Goal: Task Accomplishment & Management: Complete application form

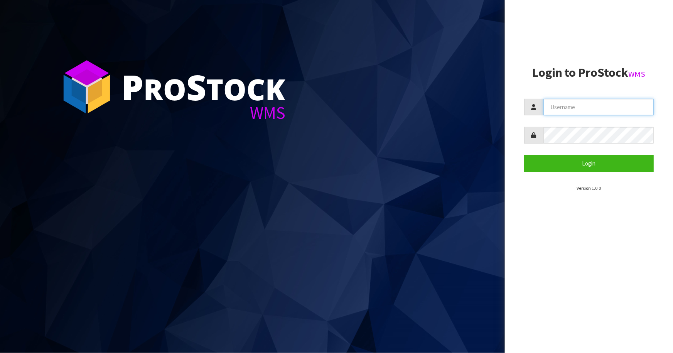
click at [588, 112] on input "text" at bounding box center [599, 107] width 110 height 17
type input "liya"
click at [524, 155] on button "Login" at bounding box center [589, 163] width 130 height 17
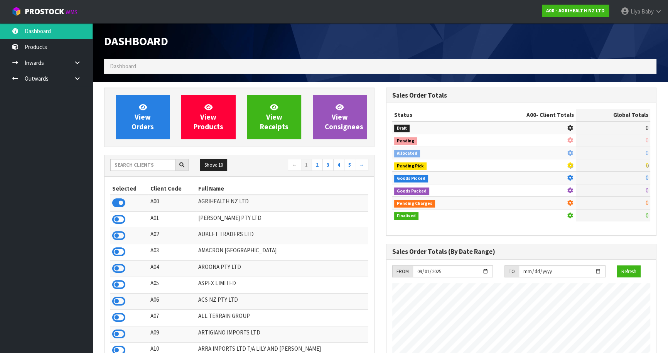
scroll to position [583, 282]
click at [133, 161] on input "text" at bounding box center [142, 165] width 65 height 12
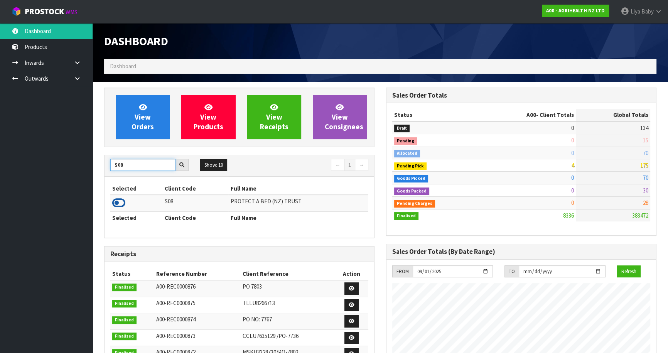
type input "S08"
click at [117, 202] on icon at bounding box center [118, 203] width 13 height 12
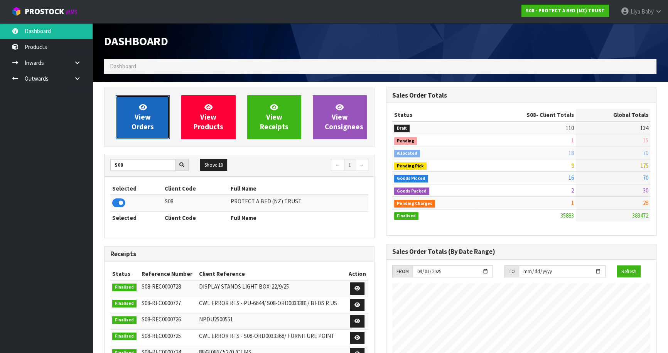
click at [139, 120] on span "View Orders" at bounding box center [143, 117] width 22 height 29
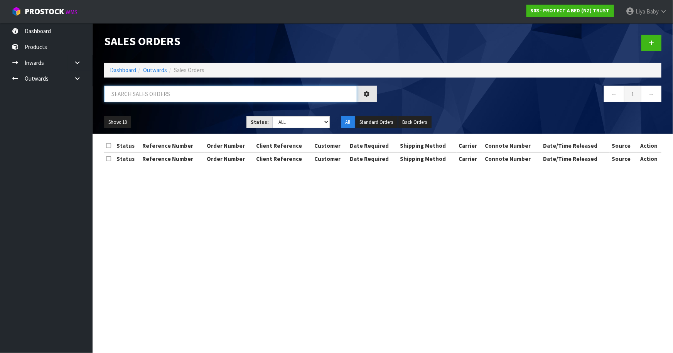
click at [135, 100] on input "text" at bounding box center [230, 94] width 253 height 17
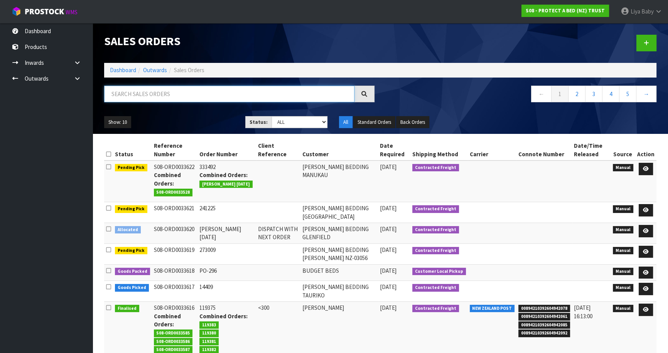
click at [125, 94] on input "text" at bounding box center [229, 94] width 250 height 17
type input "JOB-0414897"
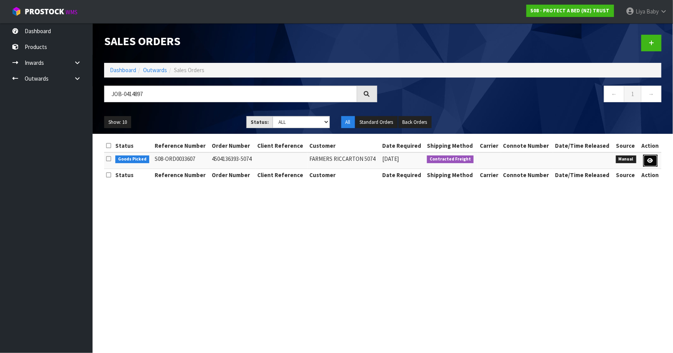
click at [645, 159] on link at bounding box center [651, 161] width 14 height 12
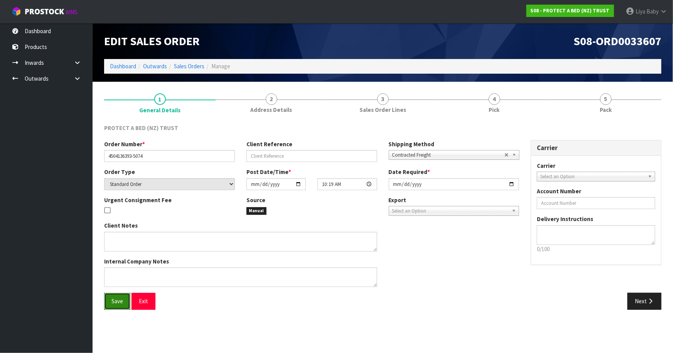
click at [114, 300] on span "Save" at bounding box center [117, 300] width 12 height 7
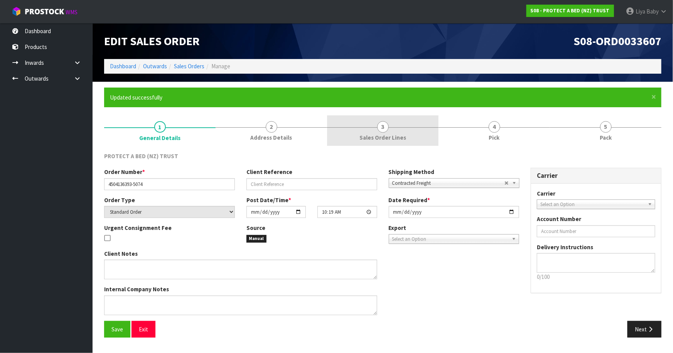
click at [375, 136] on span "Sales Order Lines" at bounding box center [383, 137] width 47 height 8
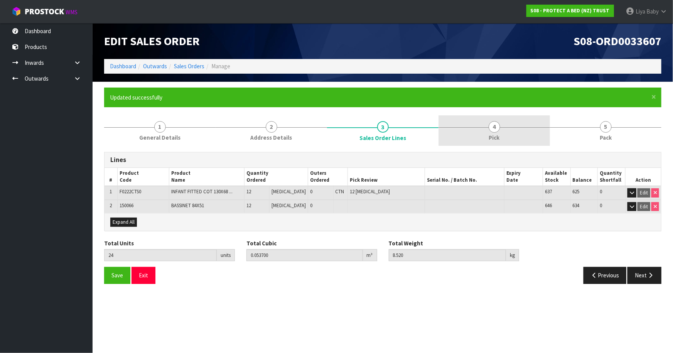
click at [506, 133] on link "4 Pick" at bounding box center [494, 130] width 111 height 30
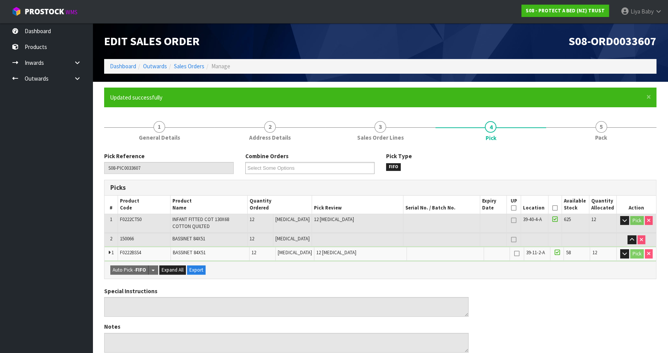
drag, startPoint x: 553, startPoint y: 206, endPoint x: 547, endPoint y: 213, distance: 8.7
click at [552, 208] on icon at bounding box center [554, 208] width 5 height 0
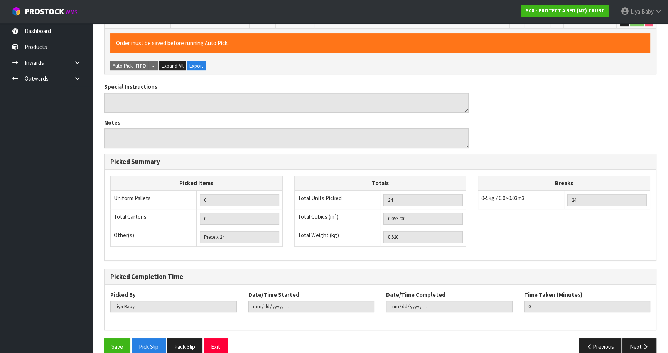
scroll to position [244, 0]
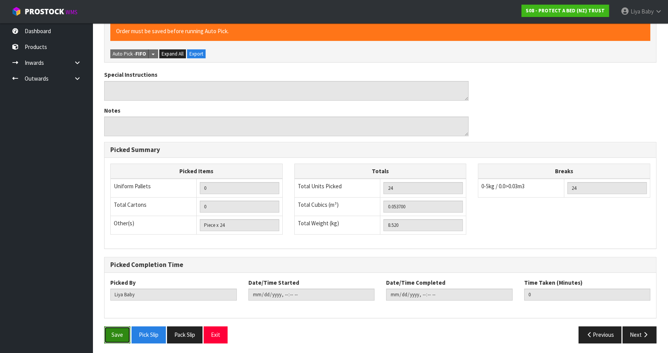
click at [117, 335] on button "Save" at bounding box center [117, 334] width 26 height 17
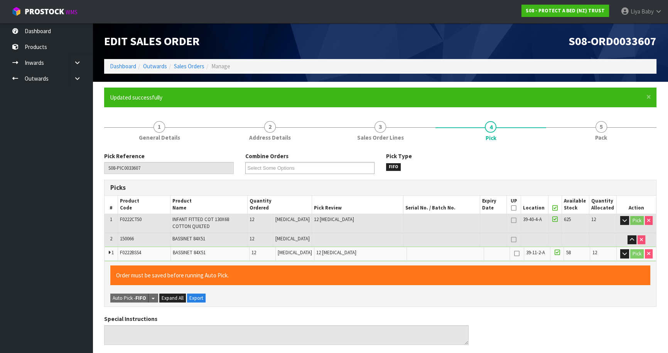
type input "[DATE]T08:49:55"
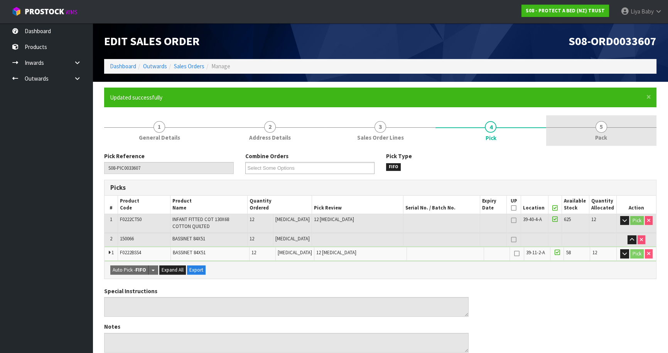
click at [605, 129] on span "5" at bounding box center [602, 127] width 12 height 12
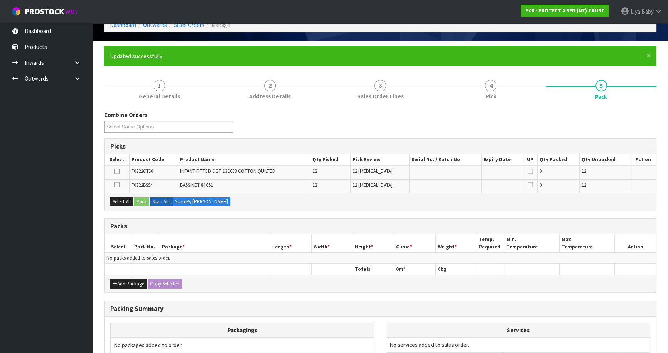
scroll to position [122, 0]
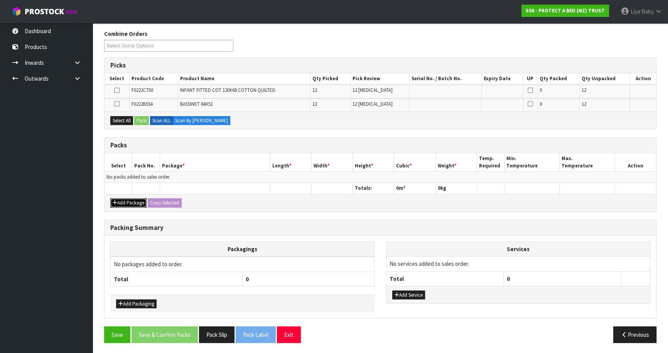
click at [124, 205] on button "Add Package" at bounding box center [128, 202] width 36 height 9
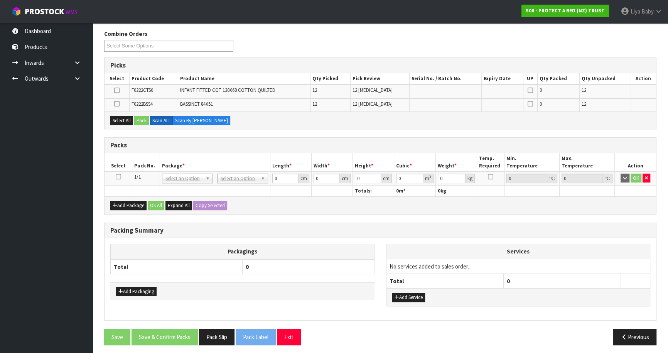
click at [118, 177] on icon at bounding box center [118, 177] width 5 height 0
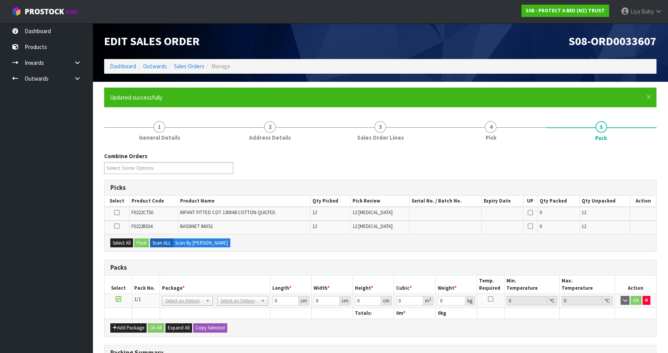
scroll to position [124, 0]
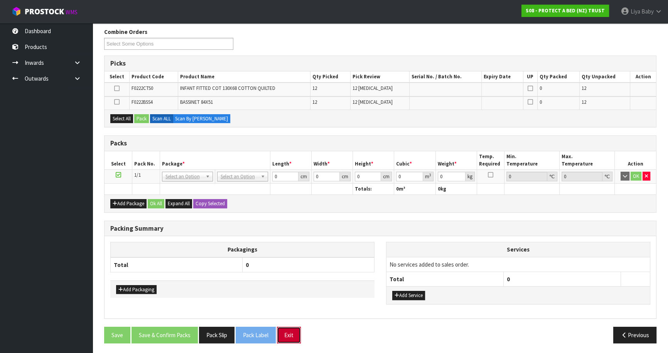
click at [291, 336] on button "Exit" at bounding box center [289, 335] width 24 height 17
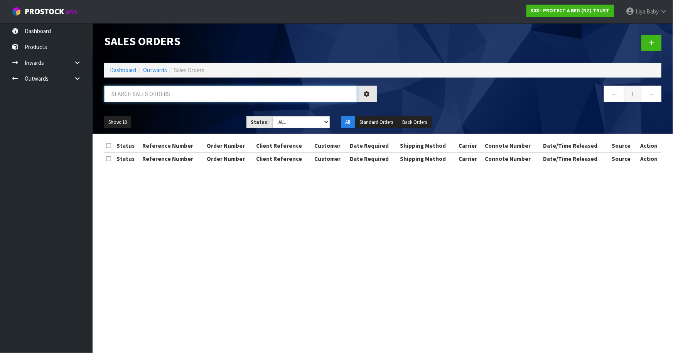
click at [171, 94] on input "text" at bounding box center [230, 94] width 253 height 17
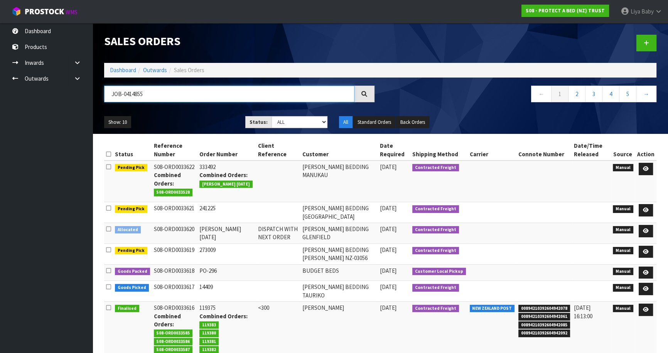
type input "JOB-0414855"
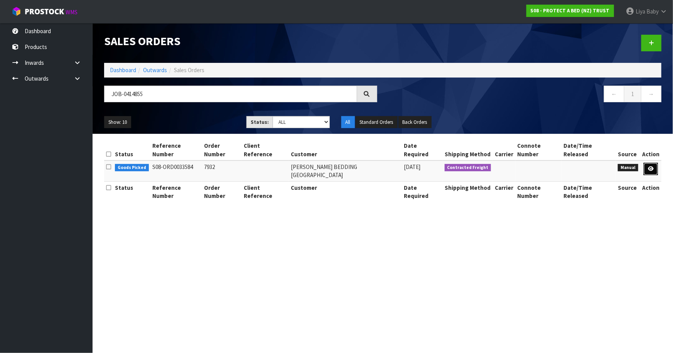
click at [648, 164] on link at bounding box center [651, 169] width 14 height 12
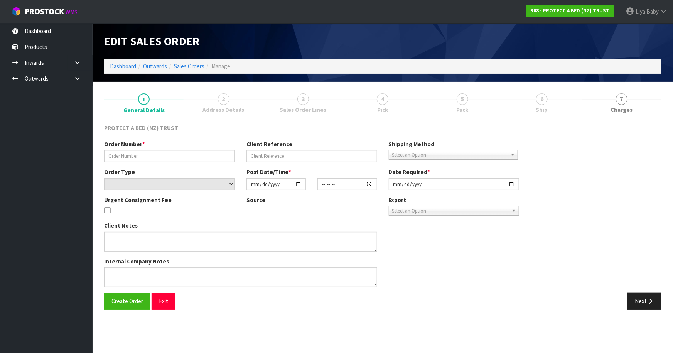
type input "7932"
select select "number:0"
type input "[DATE]"
type input "09:18:00.000"
type input "[DATE]"
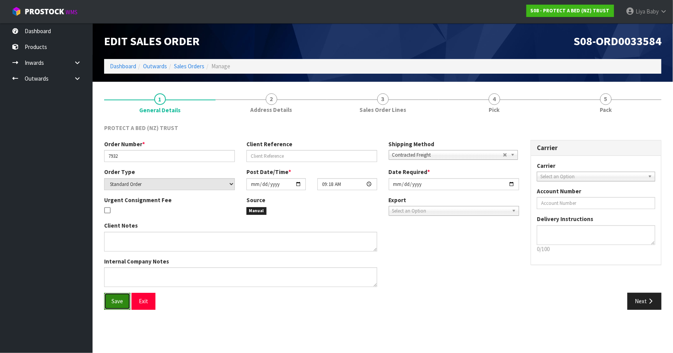
click at [115, 305] on button "Save" at bounding box center [117, 301] width 26 height 17
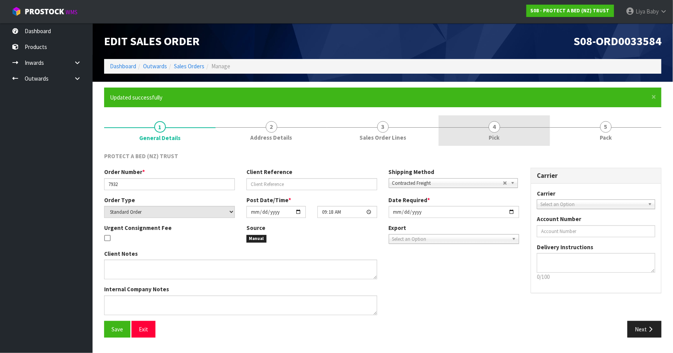
click at [505, 139] on link "4 Pick" at bounding box center [494, 130] width 111 height 30
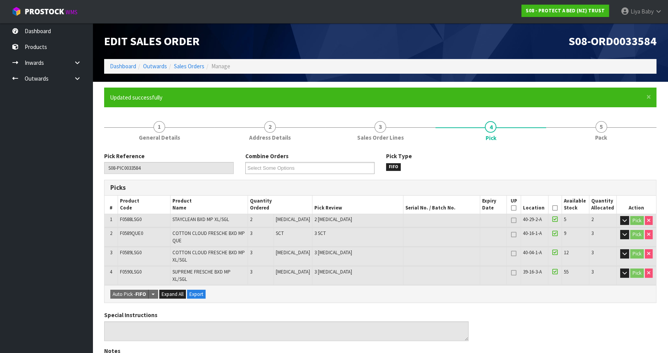
click at [553, 208] on icon at bounding box center [554, 208] width 5 height 0
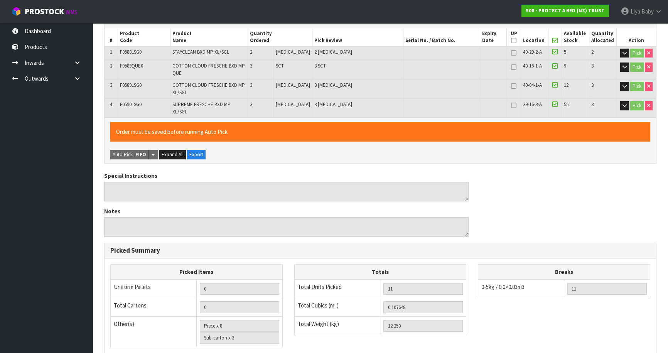
scroll to position [275, 0]
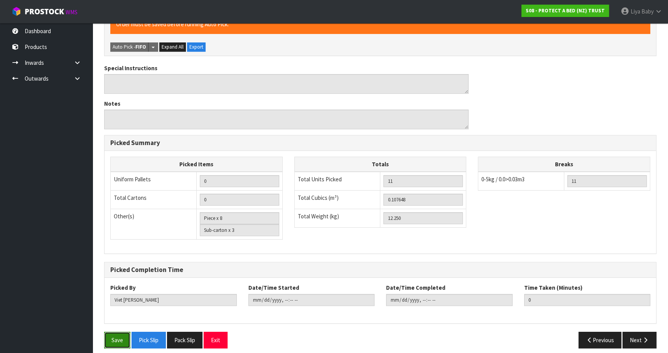
click at [117, 333] on button "Save" at bounding box center [117, 340] width 26 height 17
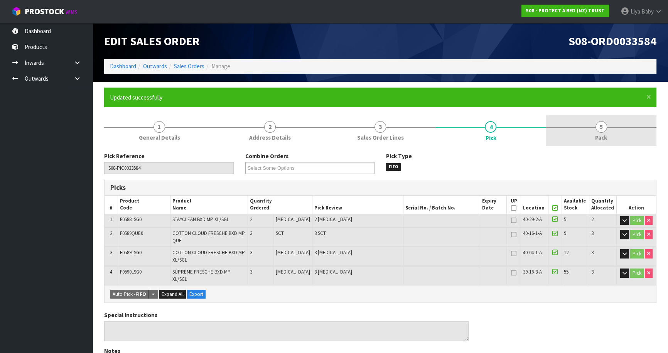
click at [596, 133] on span "Pack" at bounding box center [601, 137] width 12 height 8
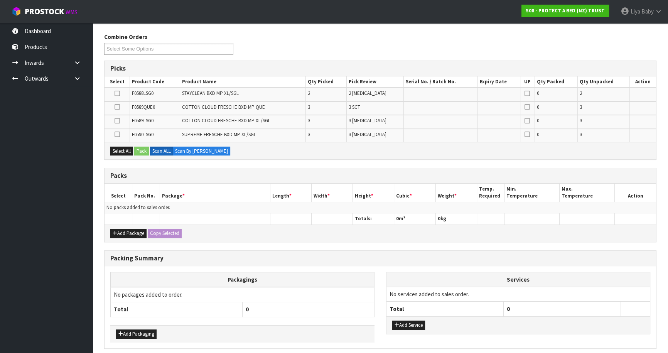
scroll to position [140, 0]
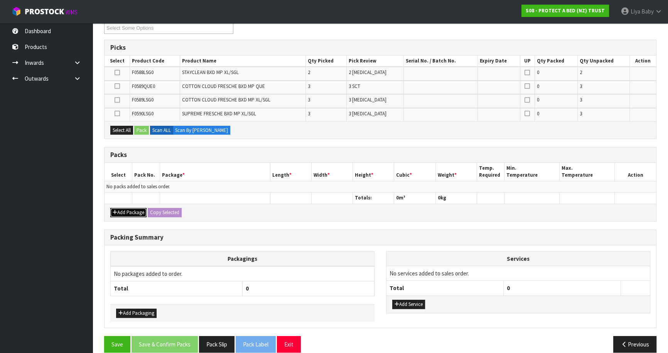
click at [118, 209] on button "Add Package" at bounding box center [128, 212] width 36 height 9
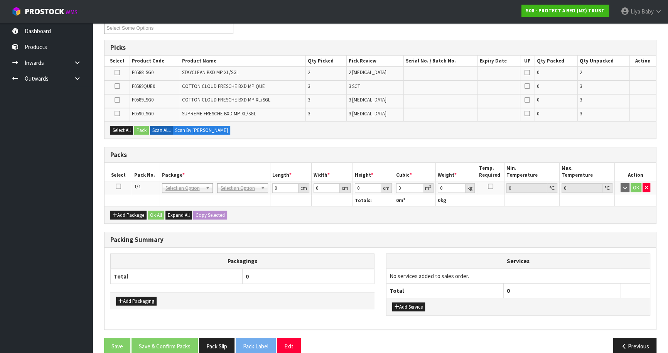
click at [118, 186] on icon at bounding box center [118, 186] width 5 height 0
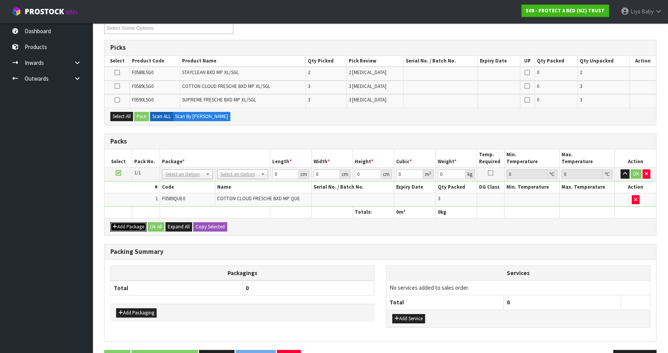
click at [137, 226] on button "Add Package" at bounding box center [128, 226] width 36 height 9
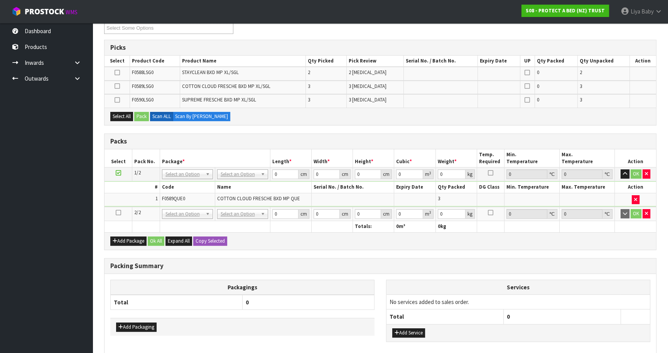
click at [117, 213] on icon at bounding box center [118, 213] width 5 height 0
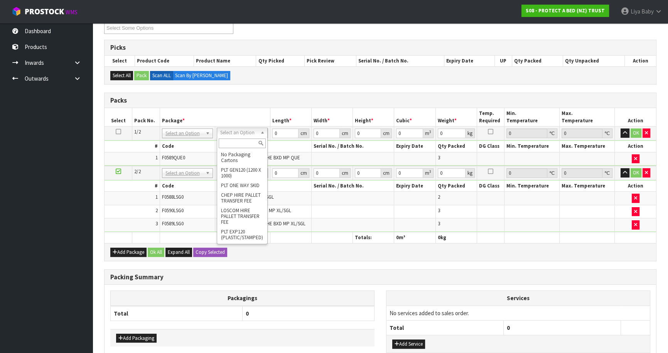
click at [231, 143] on input "text" at bounding box center [242, 143] width 47 height 10
type input "C"
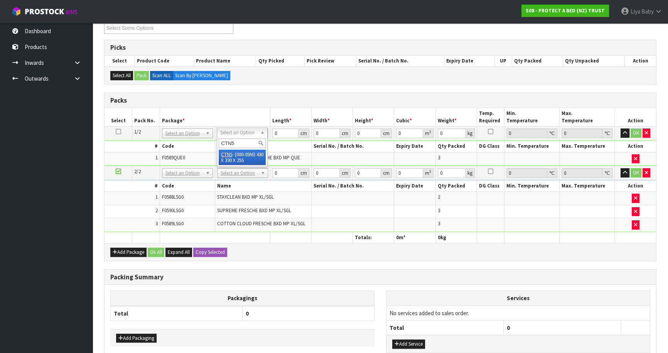
type input "CTN5"
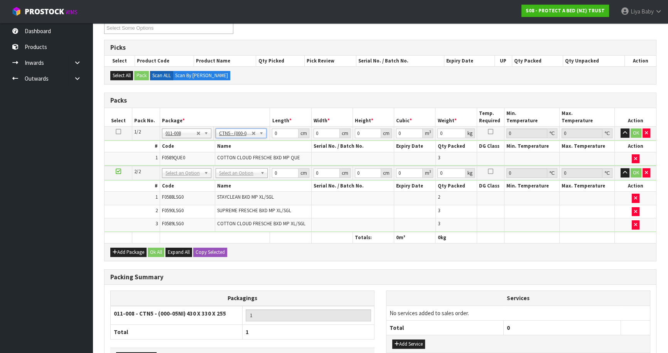
type input "43"
type input "33"
type input "25.5"
type input "0.036185"
type input "4.85"
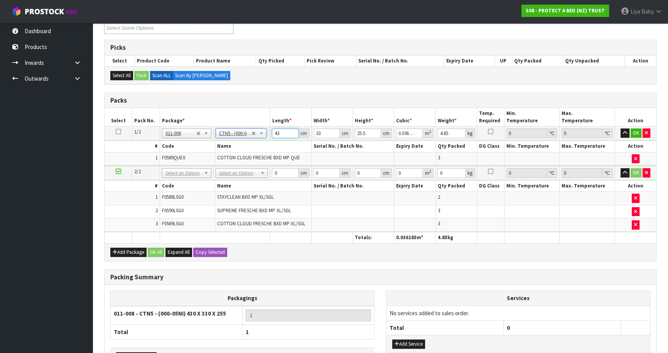
click at [284, 132] on input "43" at bounding box center [285, 133] width 26 height 10
type input "4"
type input "0.003366"
type input "0"
type input "4"
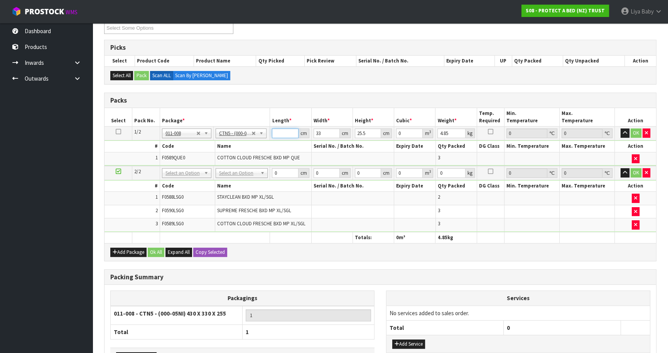
type input "0.003366"
type input "47"
type input "0.03955"
type input "47"
type input "0"
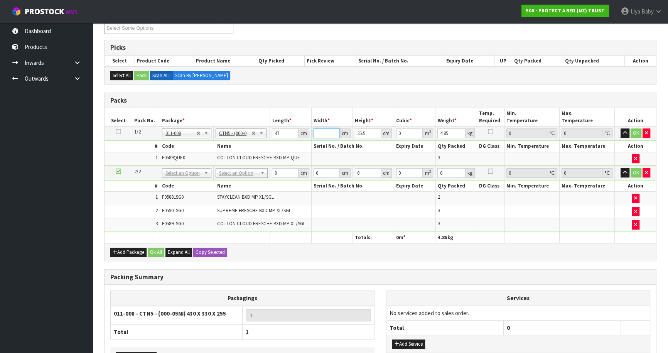
type input "3"
type input "0.003595"
type input "32"
type input "0.038352"
type input "32"
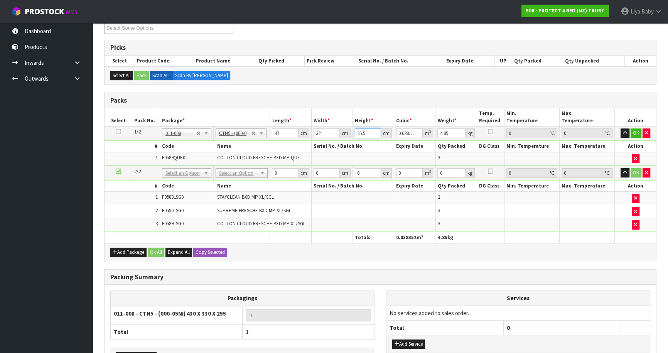
type input "0"
type input "3"
type input "0.004512"
type input "33"
type input "0.049632"
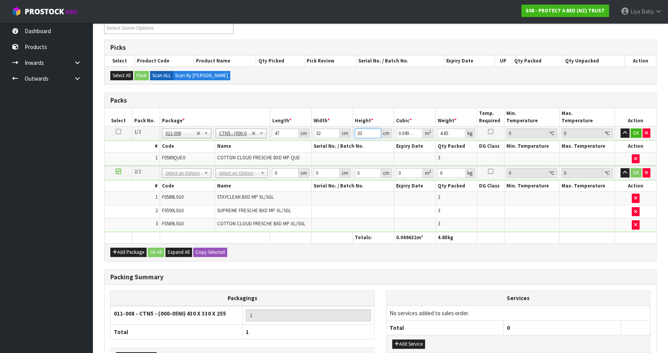
type input "33"
type input "5"
click at [635, 131] on button "OK" at bounding box center [636, 132] width 11 height 9
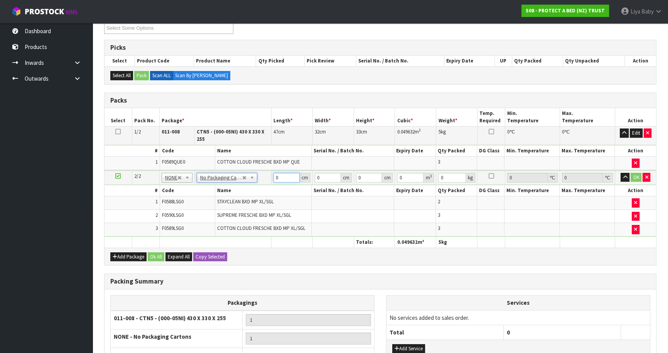
click at [280, 177] on input "0" at bounding box center [287, 178] width 26 height 10
click at [290, 173] on input "59" at bounding box center [287, 178] width 26 height 10
type input "59"
type input "41"
type input "3"
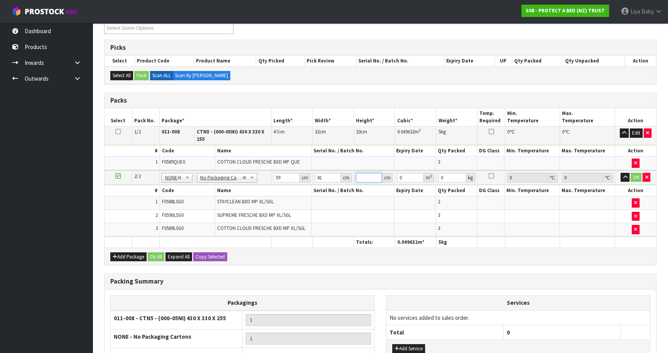
type input "0.007257"
type input "32"
type input "0.077408"
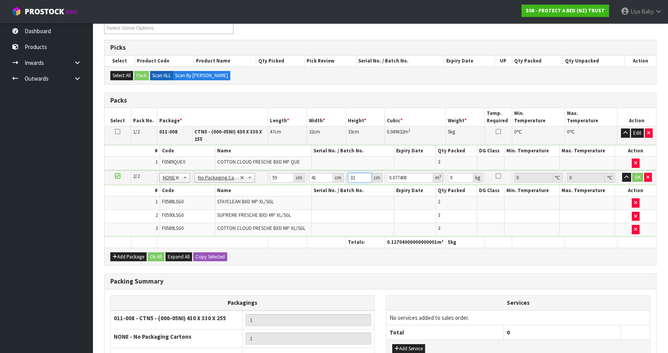
type input "32"
type input "8"
click at [639, 179] on button "OK" at bounding box center [637, 177] width 11 height 9
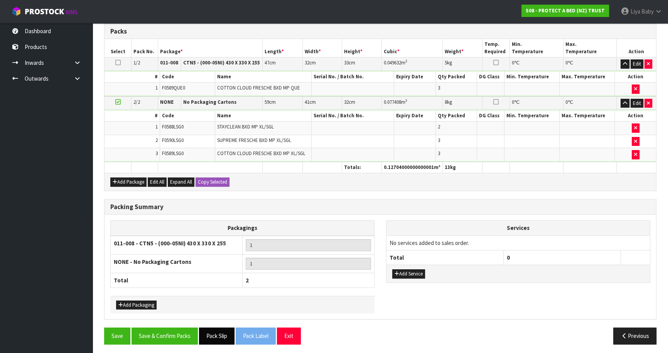
scroll to position [209, 0]
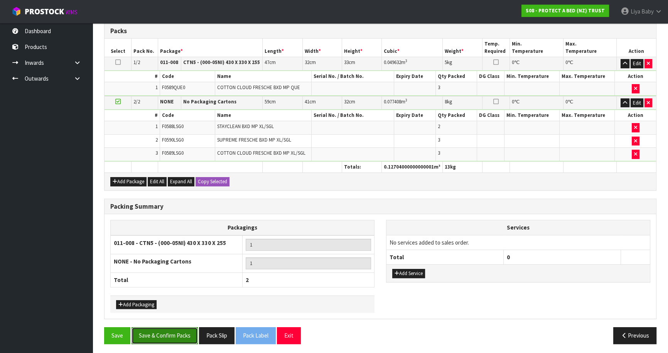
click at [185, 333] on button "Save & Confirm Packs" at bounding box center [165, 335] width 66 height 17
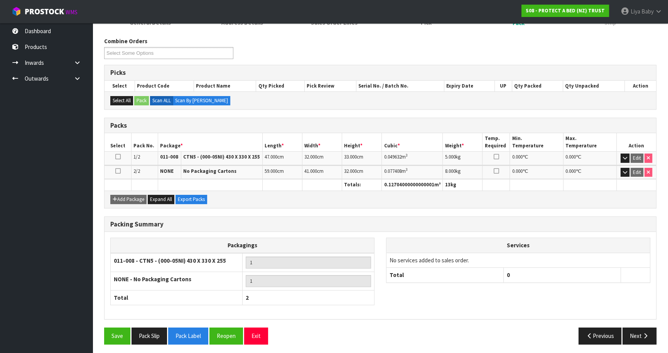
scroll to position [116, 0]
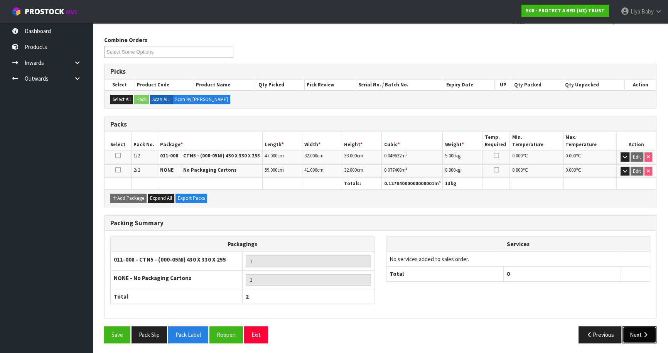
drag, startPoint x: 641, startPoint y: 334, endPoint x: 635, endPoint y: 332, distance: 6.6
click at [641, 334] on button "Next" at bounding box center [640, 334] width 34 height 17
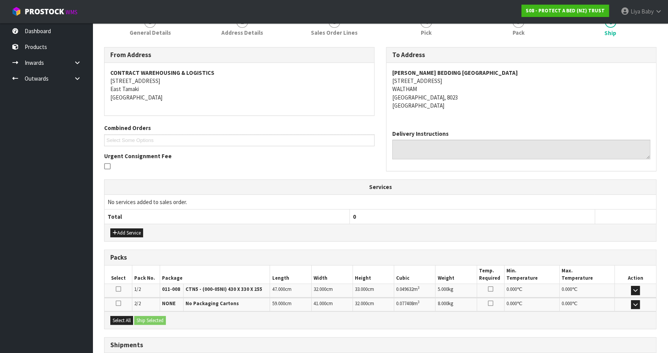
scroll to position [162, 0]
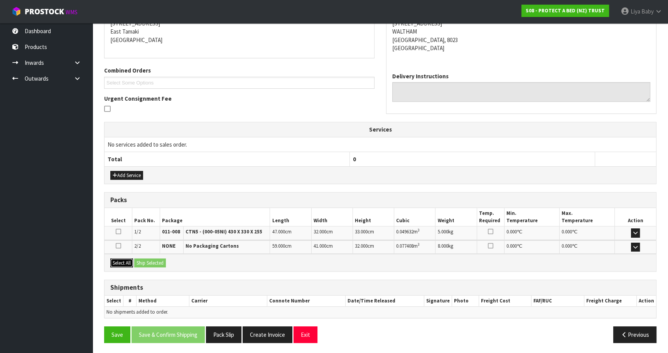
click at [127, 262] on button "Select All" at bounding box center [121, 262] width 23 height 9
click at [150, 258] on button "Ship Selected" at bounding box center [150, 262] width 32 height 9
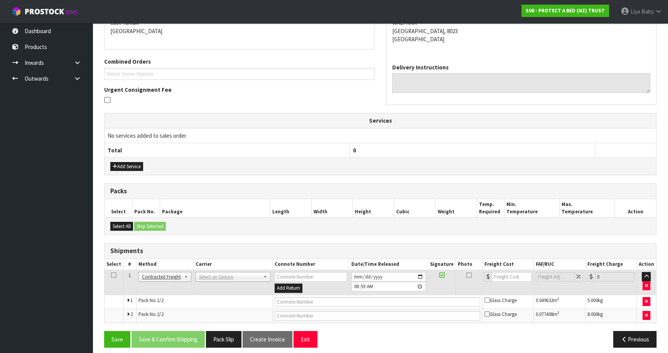
scroll to position [176, 0]
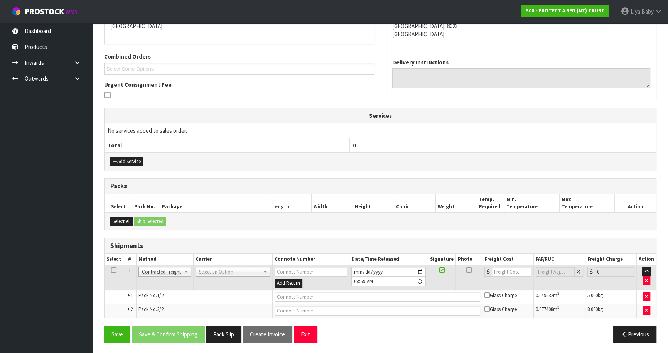
click at [116, 270] on icon at bounding box center [113, 270] width 5 height 0
click at [208, 265] on td "ANGEL - ANGEL TRANSPORT [PERSON_NAME] REMOVALS DEAEXPAKL - DEADLINE EXPRESS COU…" at bounding box center [232, 277] width 79 height 25
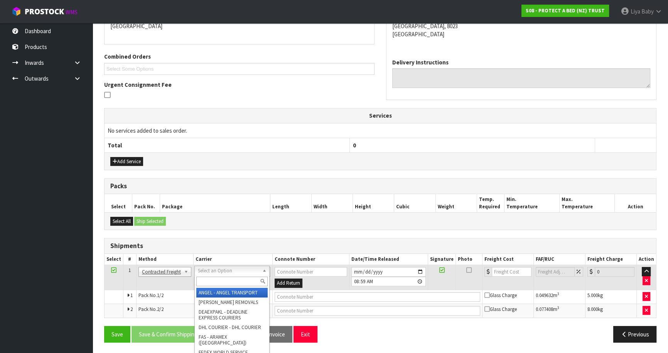
click at [209, 277] on input "text" at bounding box center [231, 282] width 71 height 10
type input "NZP"
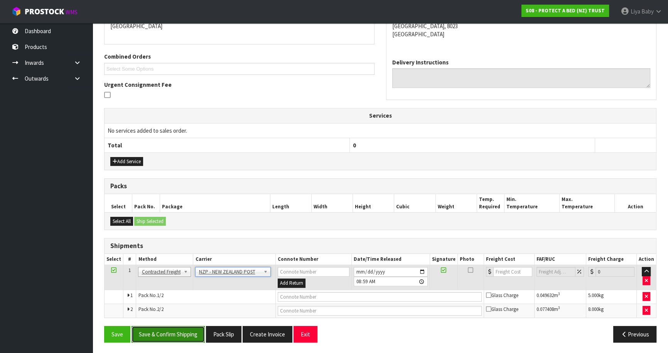
click at [187, 335] on button "Save & Confirm Shipping" at bounding box center [168, 334] width 73 height 17
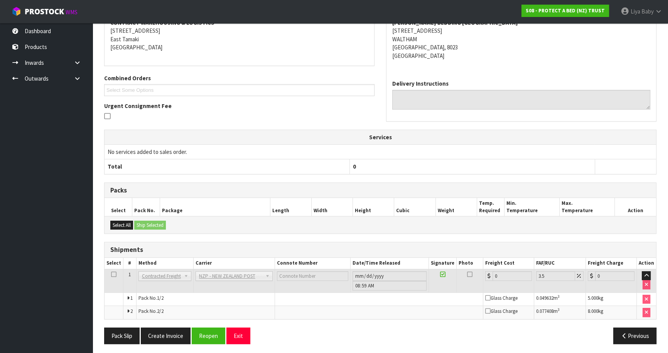
scroll to position [165, 0]
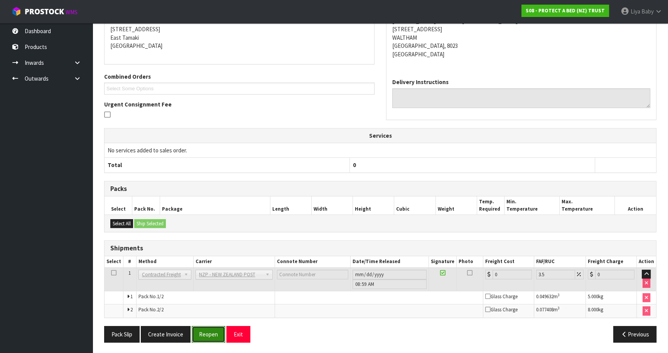
click at [198, 328] on button "Reopen" at bounding box center [209, 334] width 34 height 17
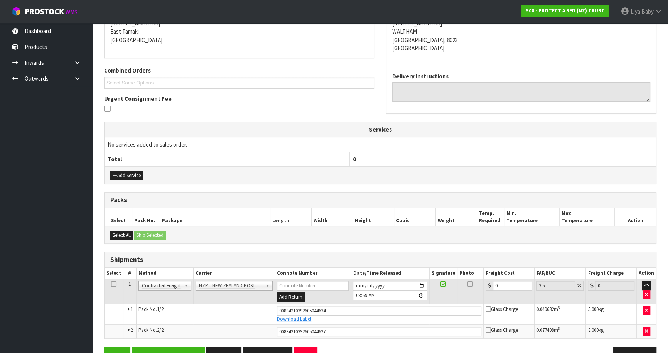
scroll to position [183, 0]
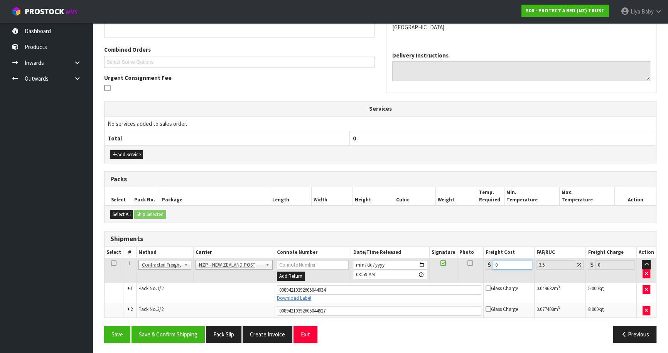
click at [499, 261] on input "0" at bounding box center [512, 265] width 39 height 10
type input "3"
type input "3.1"
type input "33"
type input "34.15"
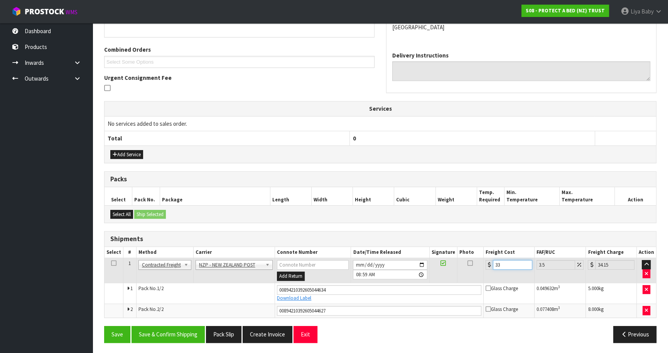
type input "33.2"
type input "34.36"
type input "33.22"
type input "34.38"
type input "33.22"
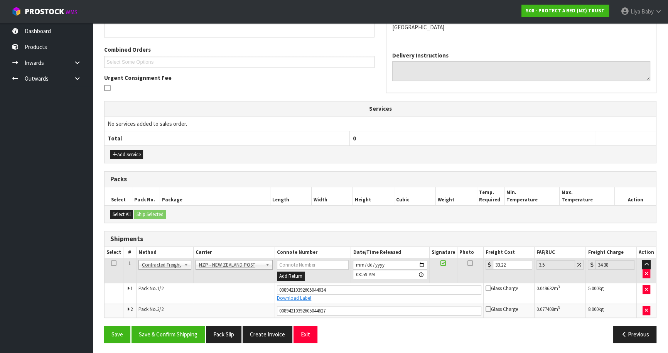
click at [112, 263] on icon at bounding box center [113, 263] width 5 height 0
click at [181, 334] on button "Save & Confirm Shipping" at bounding box center [168, 334] width 73 height 17
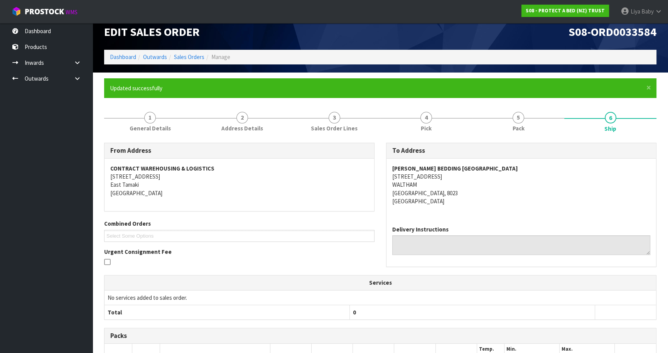
scroll to position [0, 0]
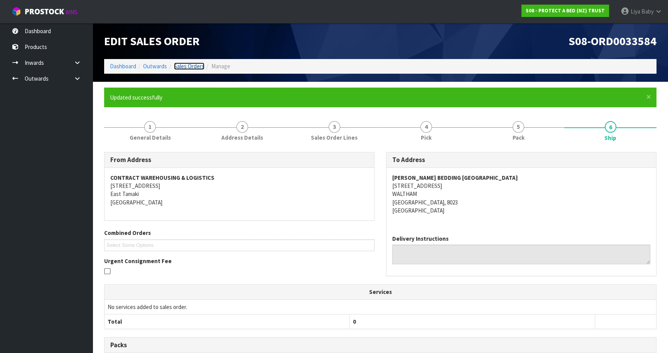
click at [193, 62] on link "Sales Orders" at bounding box center [189, 65] width 30 height 7
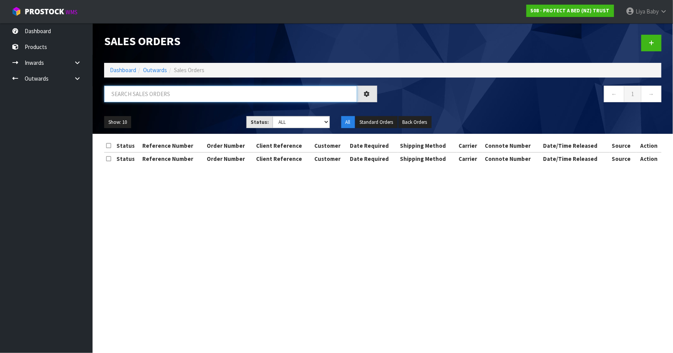
click at [161, 89] on input "text" at bounding box center [230, 94] width 253 height 17
type input "JOB-0414872"
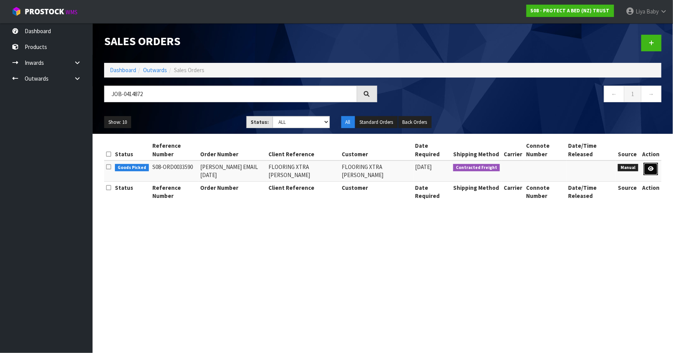
click at [651, 163] on link at bounding box center [651, 169] width 14 height 12
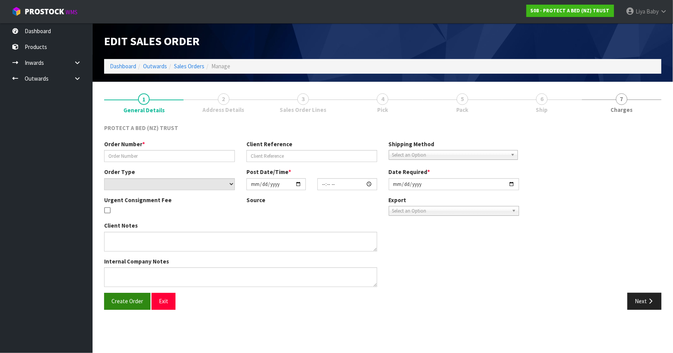
type input "[PERSON_NAME] EMAIL [DATE]"
type input "FLOORING XTRA [PERSON_NAME]"
select select "number:0"
type input "[DATE]"
type input "09:50:00.000"
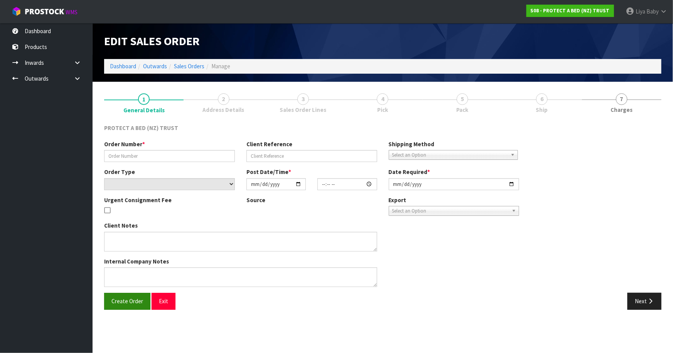
type input "[DATE]"
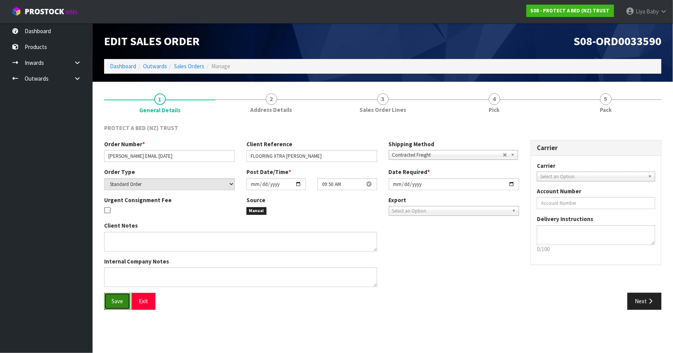
click at [123, 300] on span "Save" at bounding box center [117, 300] width 12 height 7
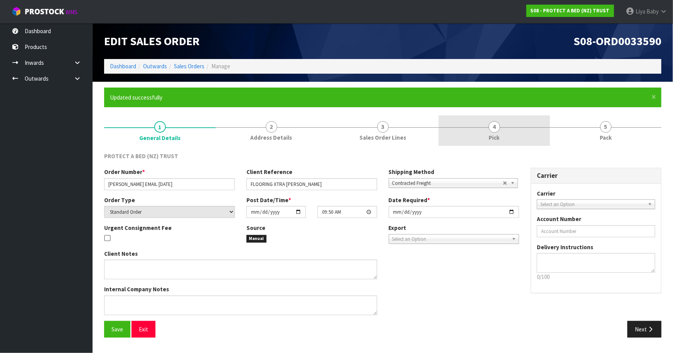
click at [494, 137] on span "Pick" at bounding box center [494, 137] width 11 height 8
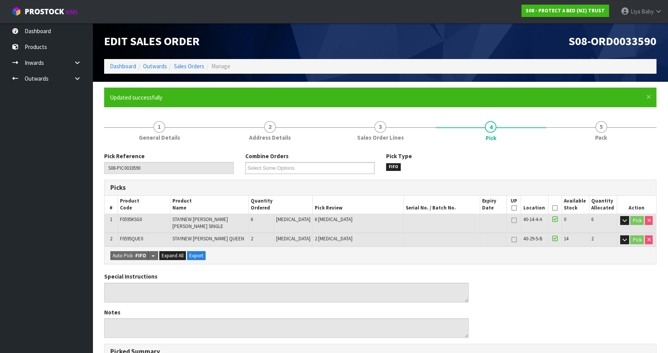
click at [552, 208] on icon at bounding box center [554, 208] width 5 height 0
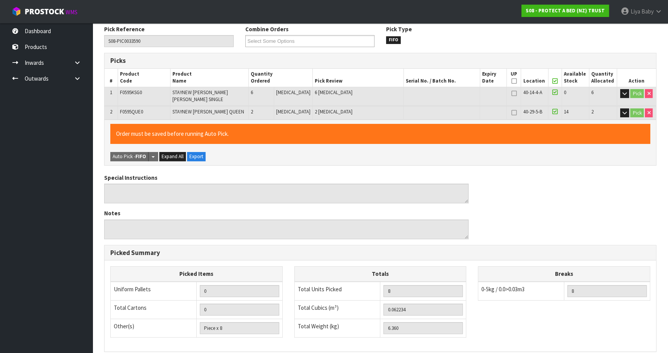
scroll to position [225, 0]
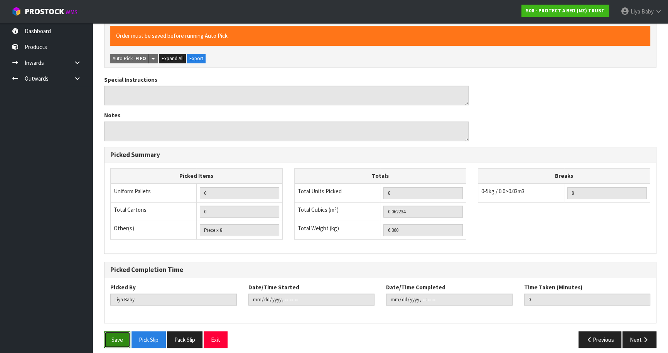
click at [106, 339] on button "Save" at bounding box center [117, 339] width 26 height 17
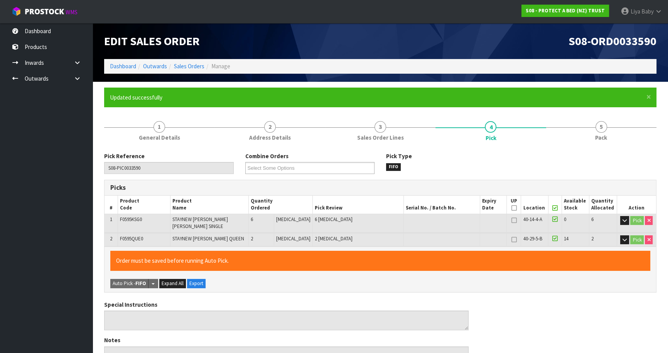
type input "[DATE]T09:02:33"
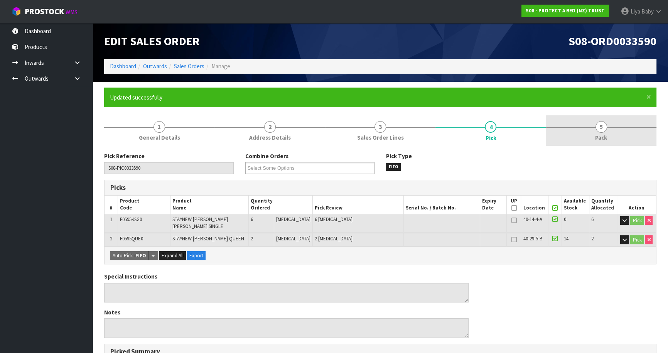
click at [584, 132] on link "5 Pack" at bounding box center [601, 130] width 110 height 30
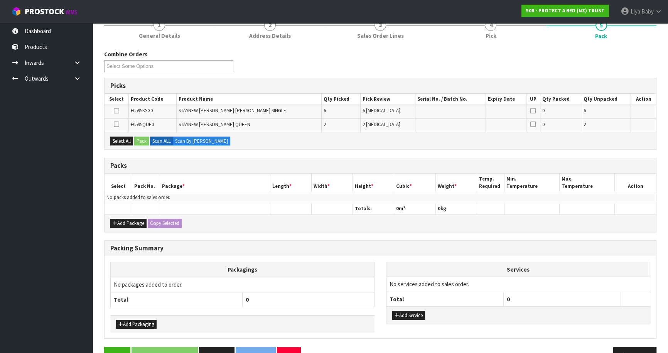
scroll to position [105, 0]
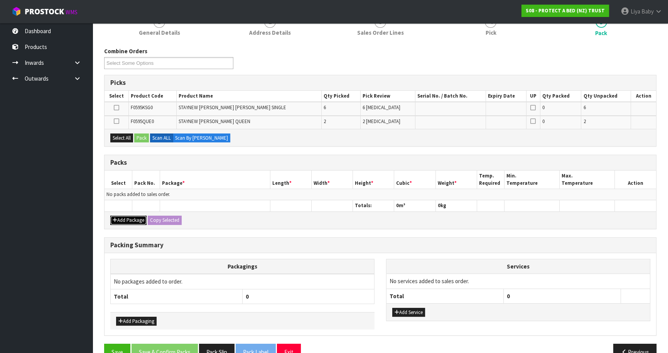
click at [130, 219] on button "Add Package" at bounding box center [128, 220] width 36 height 9
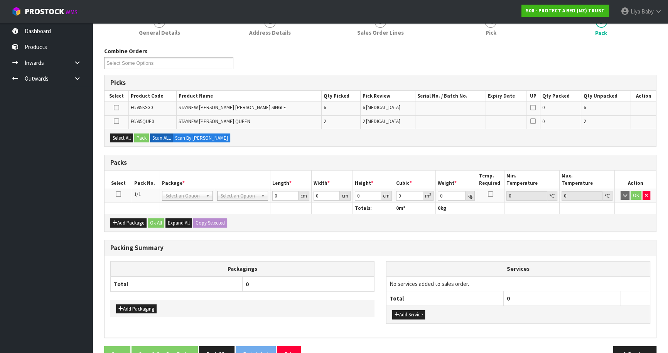
click at [120, 194] on icon at bounding box center [118, 194] width 5 height 0
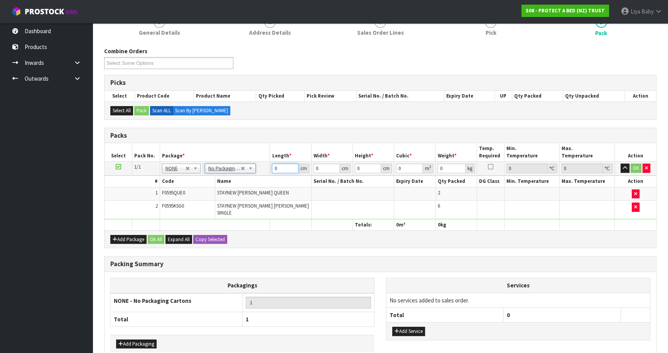
click at [282, 168] on input "0" at bounding box center [285, 169] width 26 height 10
type input "59"
type input "40"
type input "3"
type input "0.00708"
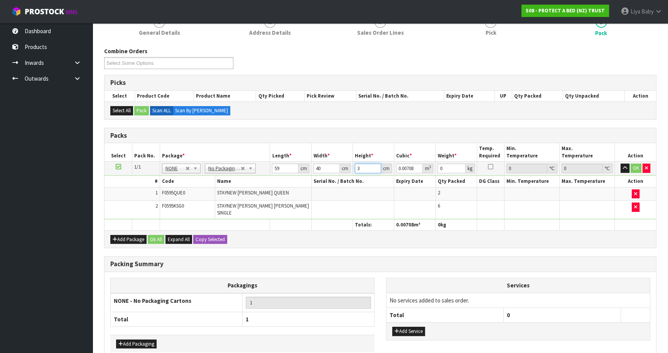
type input "32"
type input "0.07552"
type input "32"
type input "7"
click at [158, 235] on button "Ok All" at bounding box center [156, 239] width 17 height 9
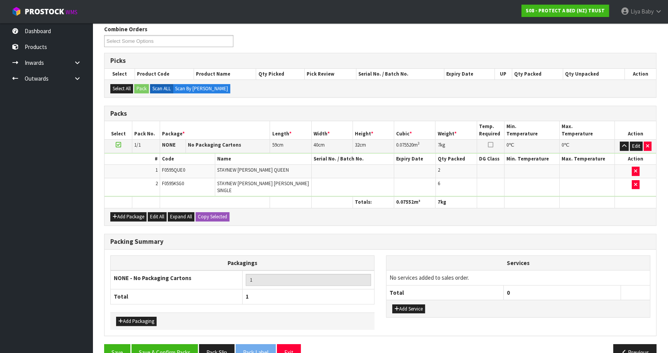
scroll to position [139, 0]
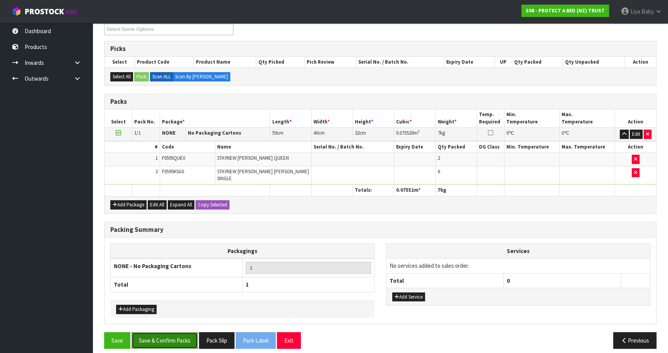
click at [176, 332] on button "Save & Confirm Packs" at bounding box center [165, 340] width 66 height 17
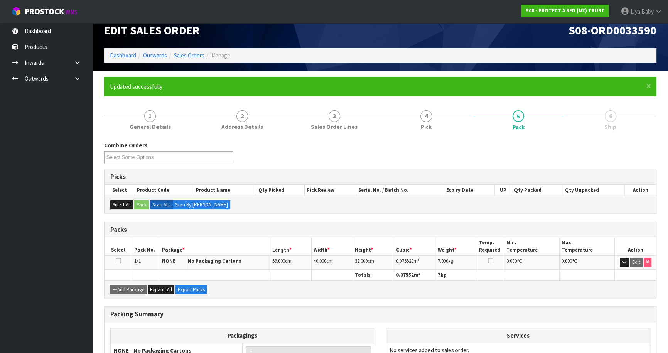
scroll to position [84, 0]
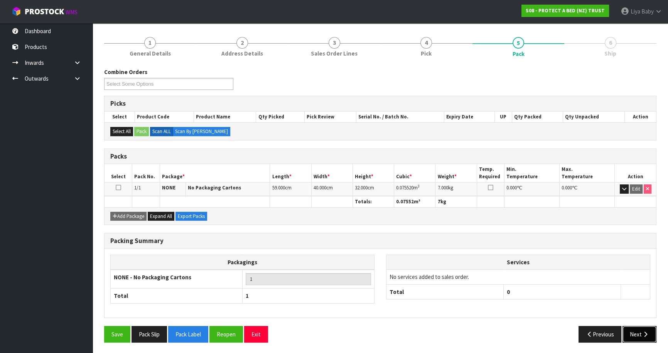
click at [633, 334] on button "Next" at bounding box center [640, 334] width 34 height 17
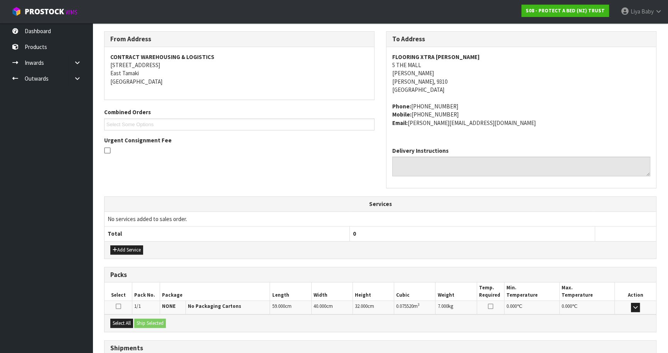
scroll to position [181, 0]
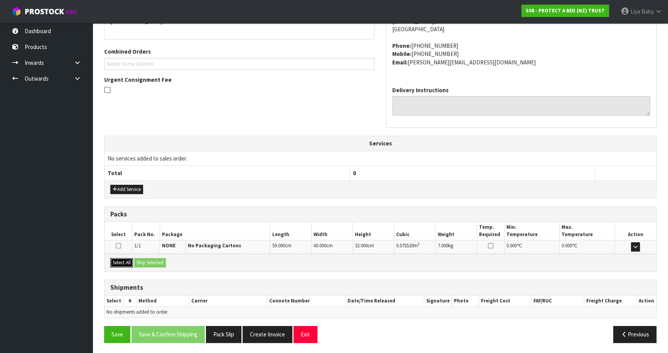
click at [120, 258] on button "Select All" at bounding box center [121, 262] width 23 height 9
click at [153, 261] on button "Ship Selected" at bounding box center [150, 262] width 32 height 9
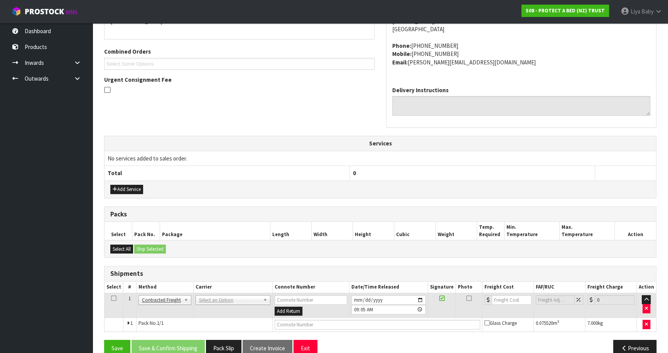
scroll to position [195, 0]
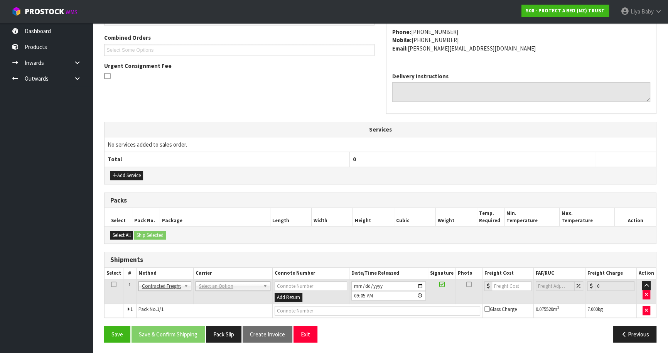
drag, startPoint x: 112, startPoint y: 282, endPoint x: 154, endPoint y: 290, distance: 43.2
click at [112, 284] on icon at bounding box center [113, 284] width 5 height 0
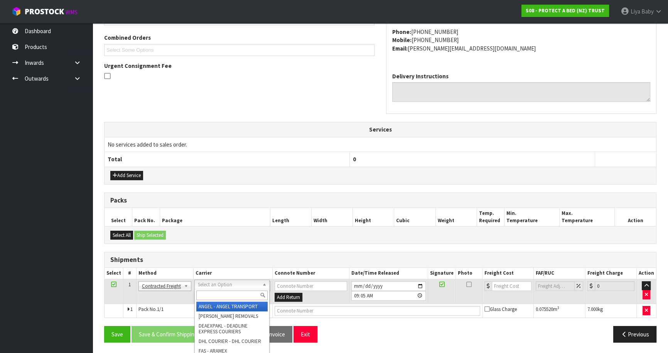
click at [227, 293] on input "text" at bounding box center [231, 296] width 71 height 10
type input "NZP"
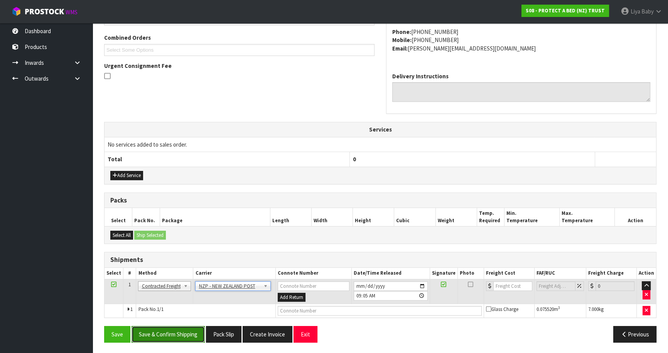
click at [180, 331] on button "Save & Confirm Shipping" at bounding box center [168, 334] width 73 height 17
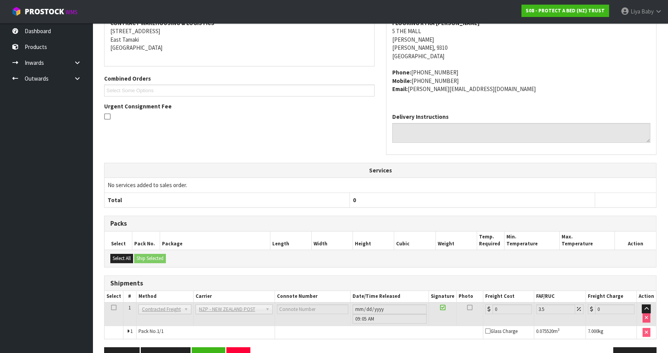
scroll to position [184, 0]
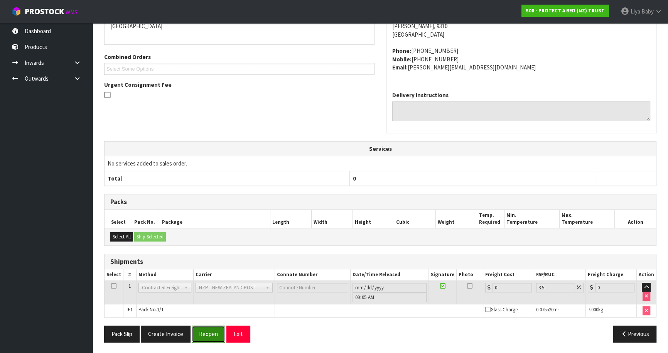
click at [211, 333] on button "Reopen" at bounding box center [209, 334] width 34 height 17
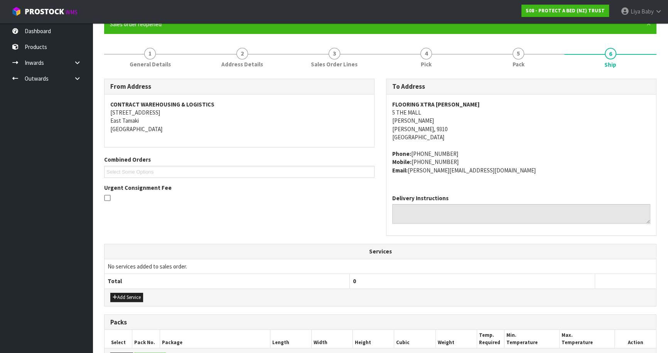
scroll to position [202, 0]
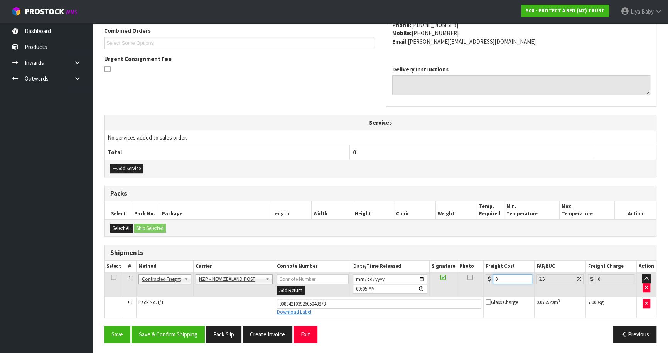
click at [505, 274] on input "0" at bounding box center [512, 279] width 39 height 10
type input "2"
type input "2.07"
type input "21"
type input "21.73"
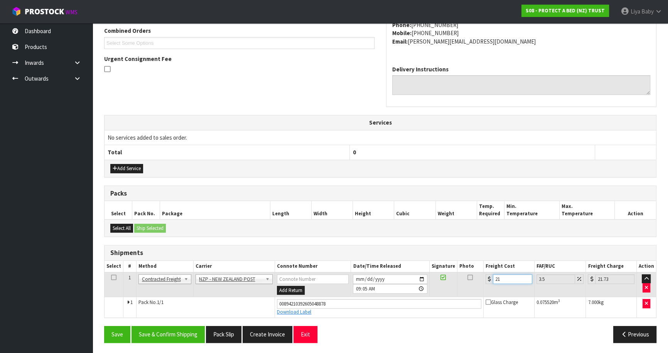
type input "21.6"
type input "22.36"
type input "21.61"
type input "22.37"
type input "21.61"
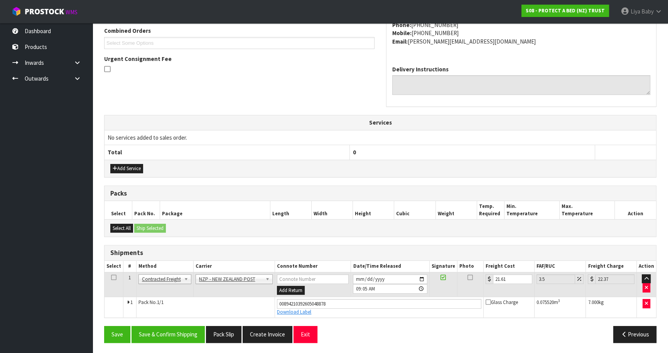
click at [116, 275] on td at bounding box center [114, 284] width 19 height 25
click at [113, 278] on icon at bounding box center [113, 277] width 5 height 0
click at [167, 335] on button "Save & Confirm Shipping" at bounding box center [168, 334] width 73 height 17
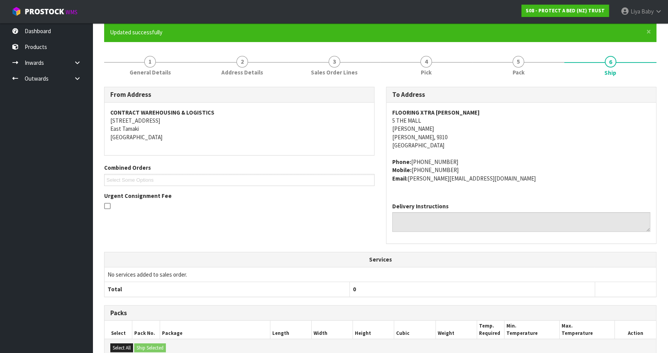
scroll to position [0, 0]
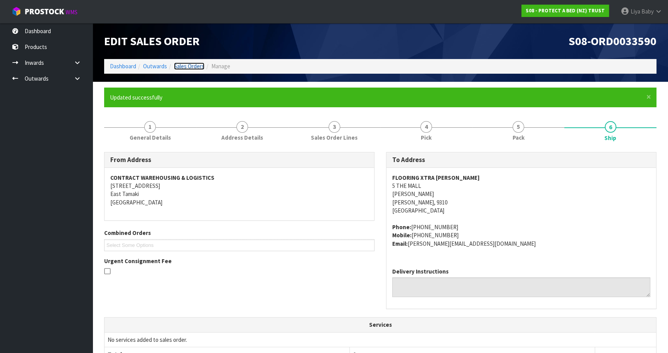
click at [198, 62] on link "Sales Orders" at bounding box center [189, 65] width 30 height 7
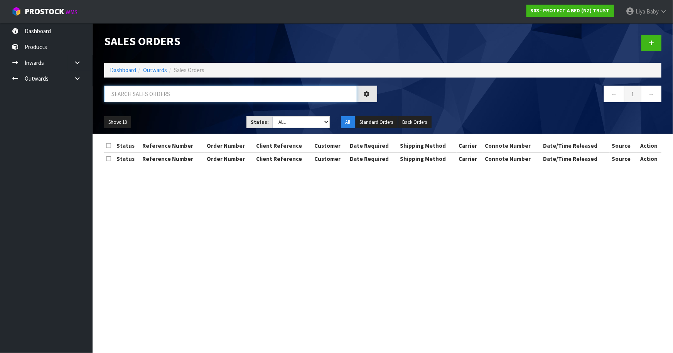
click at [162, 96] on input "text" at bounding box center [230, 94] width 253 height 17
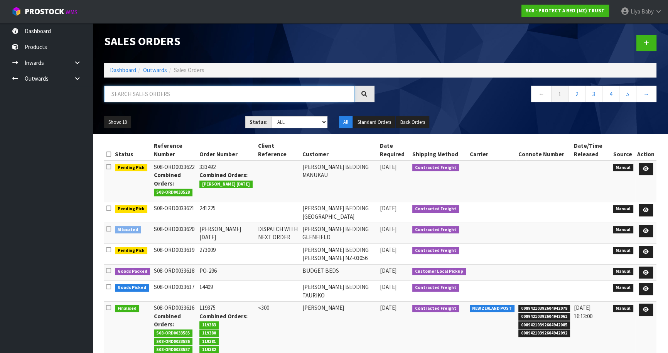
click at [144, 90] on input "text" at bounding box center [229, 94] width 250 height 17
type input "JOB-0414897"
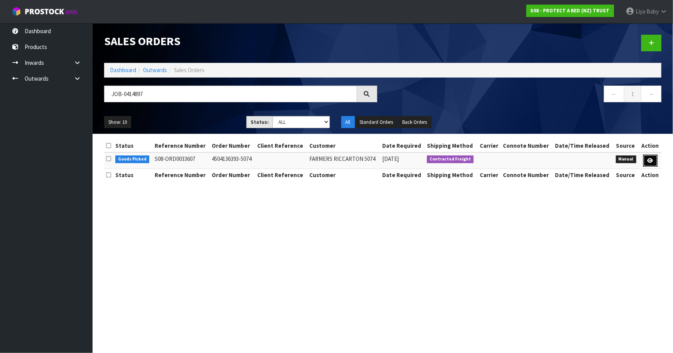
click at [644, 159] on link at bounding box center [651, 161] width 14 height 12
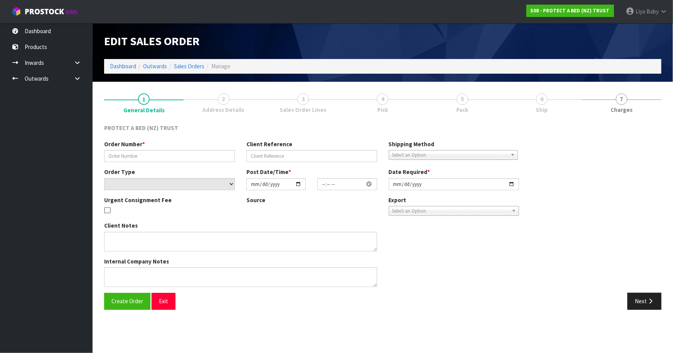
type input "4504136393-5074"
select select "number:0"
type input "[DATE]"
type input "10:19:00.000"
type input "[DATE]"
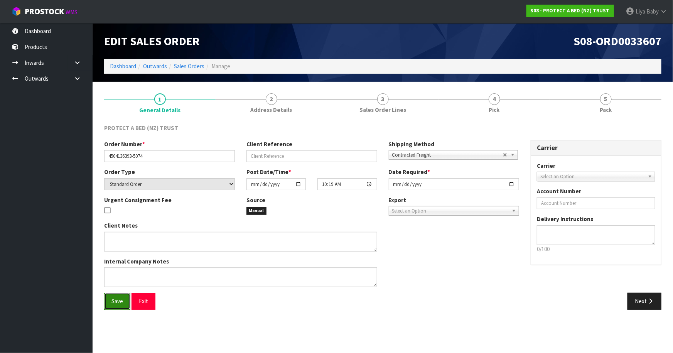
click at [110, 305] on button "Save" at bounding box center [117, 301] width 26 height 17
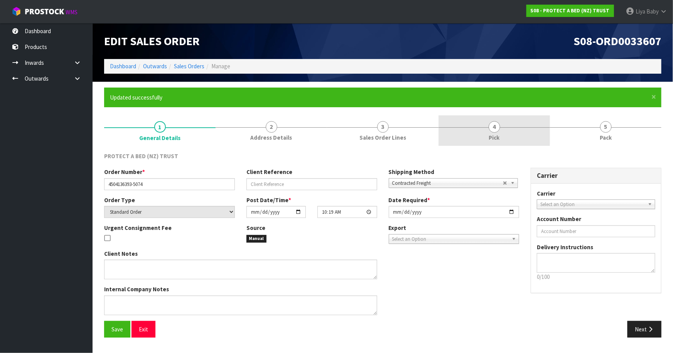
click at [513, 123] on link "4 Pick" at bounding box center [494, 130] width 111 height 30
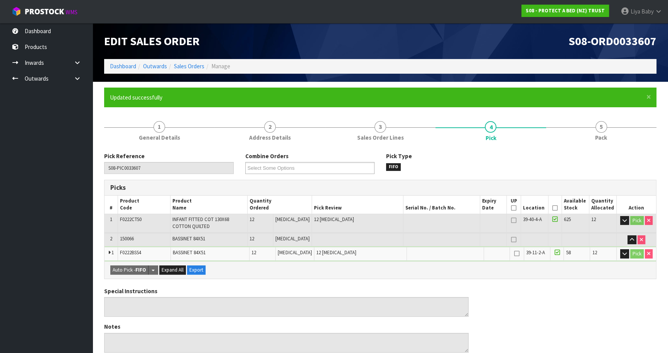
click at [555, 208] on icon at bounding box center [554, 208] width 5 height 0
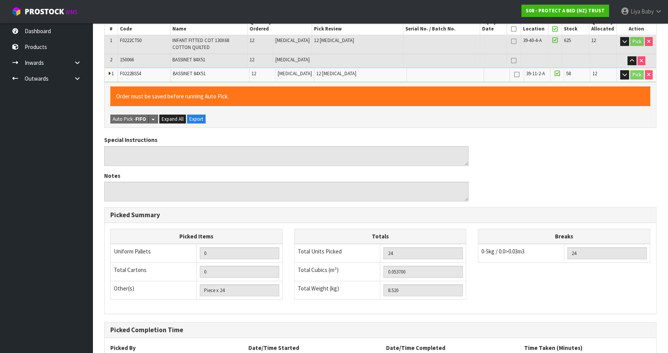
scroll to position [244, 0]
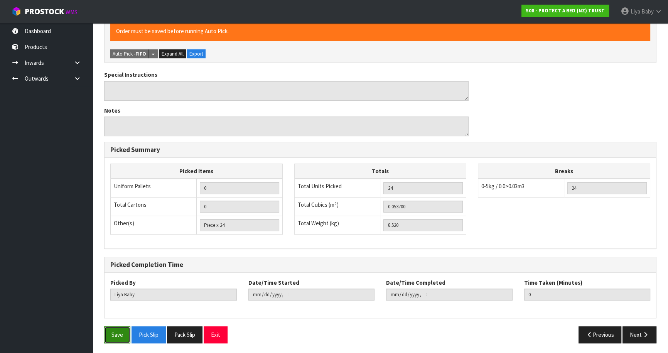
click at [117, 334] on button "Save" at bounding box center [117, 334] width 26 height 17
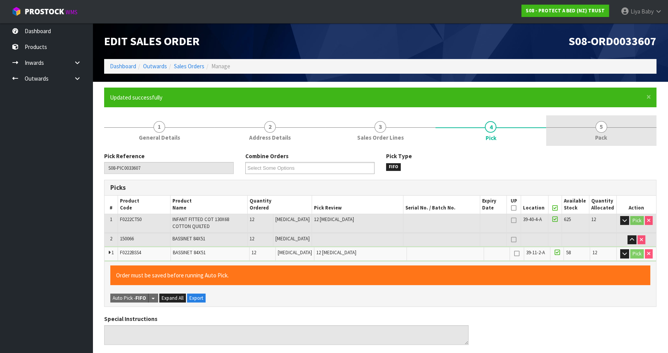
type input "[DATE]T09:08:53"
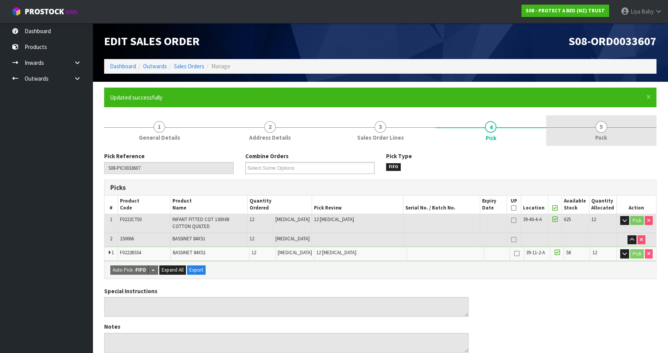
click at [604, 120] on link "5 Pack" at bounding box center [601, 130] width 110 height 30
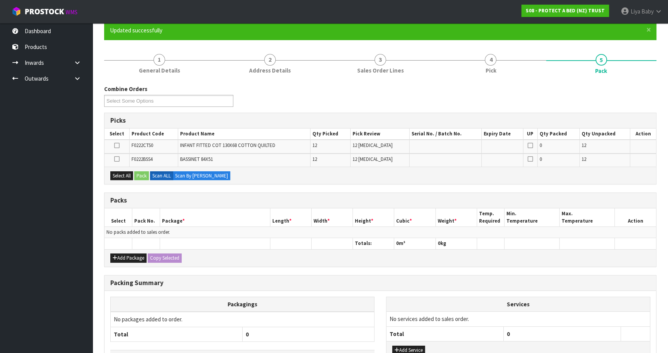
scroll to position [122, 0]
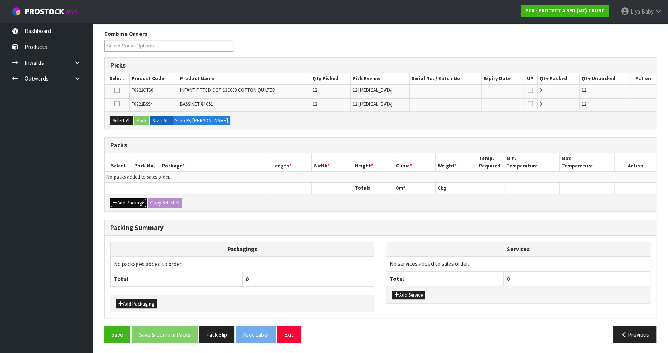
click at [132, 199] on button "Add Package" at bounding box center [128, 202] width 36 height 9
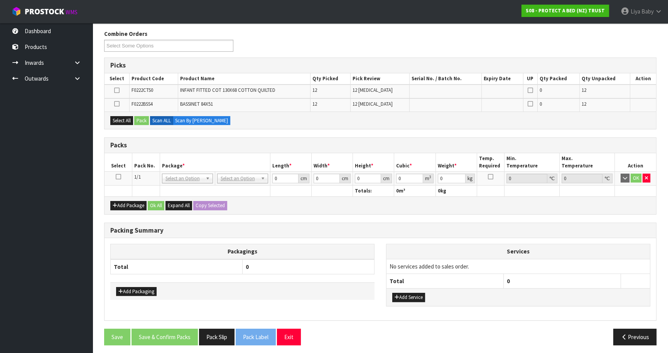
click at [116, 177] on icon at bounding box center [118, 177] width 5 height 0
click at [596, 60] on div "Picks" at bounding box center [381, 65] width 552 height 15
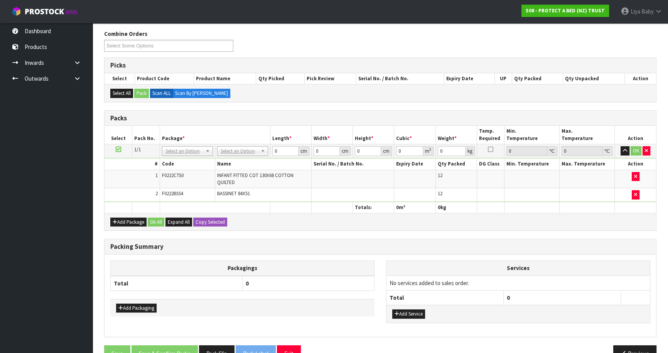
click at [464, 226] on div "Add Package Ok All Expand All Copy Selected" at bounding box center [381, 221] width 552 height 17
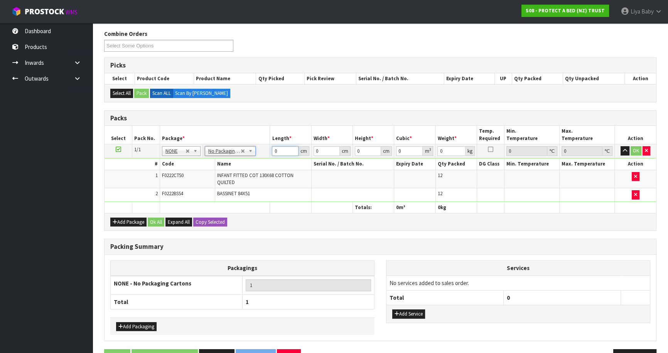
click at [282, 151] on input "0" at bounding box center [285, 151] width 26 height 10
click at [282, 150] on input "number" at bounding box center [285, 151] width 26 height 10
click at [358, 220] on div "Packs Select Pack No. Package * Length * Width * Height * Cubic * Weight * Temp…" at bounding box center [380, 170] width 552 height 121
type input "58"
type input "40"
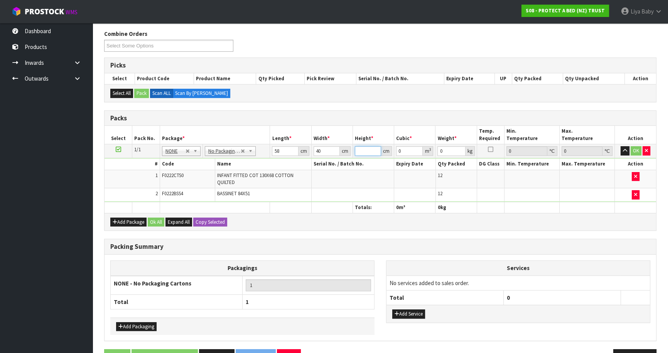
type input "3"
type input "0.00696"
type input "31"
type input "0.07192"
type input "31"
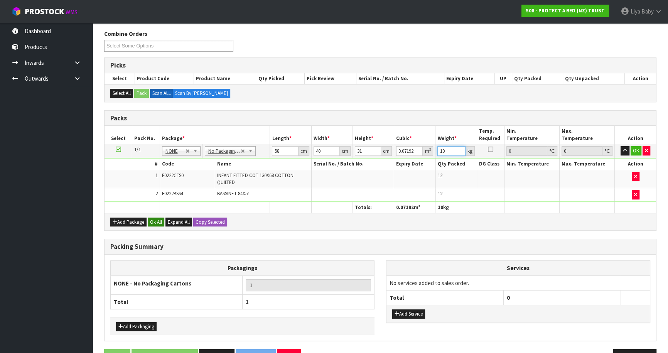
type input "10"
click at [152, 221] on button "Ok All" at bounding box center [156, 222] width 17 height 9
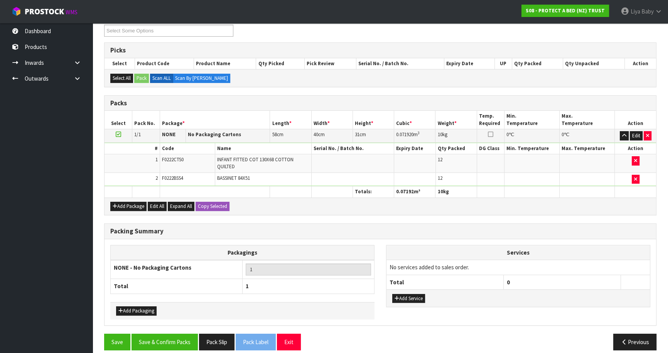
scroll to position [144, 0]
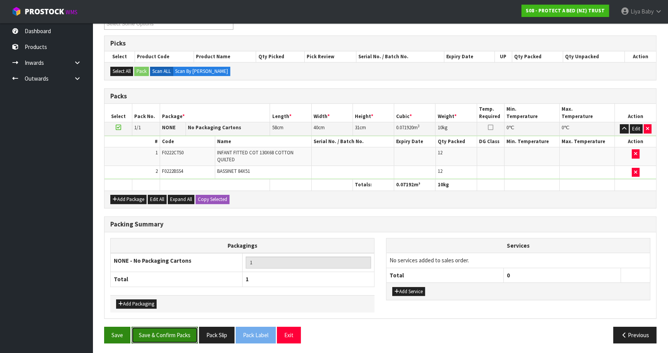
click at [134, 335] on button "Save & Confirm Packs" at bounding box center [165, 335] width 66 height 17
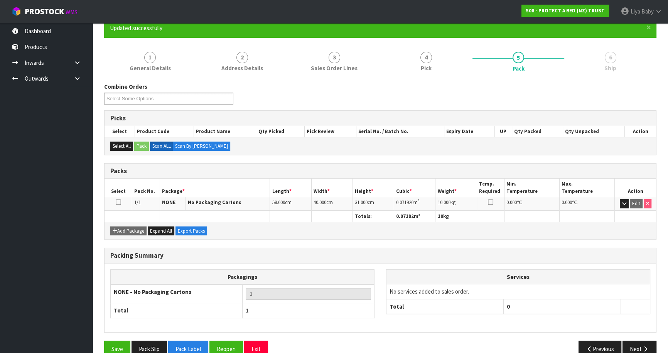
scroll to position [84, 0]
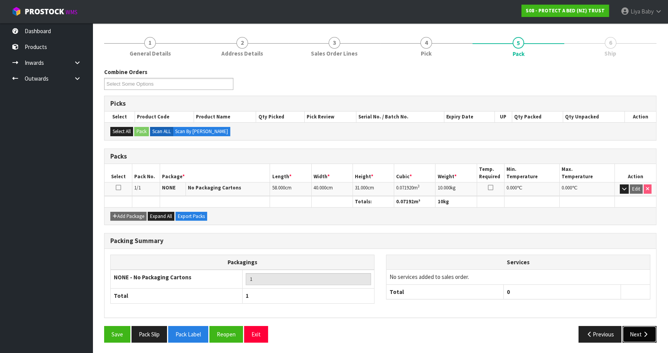
click at [634, 330] on button "Next" at bounding box center [640, 334] width 34 height 17
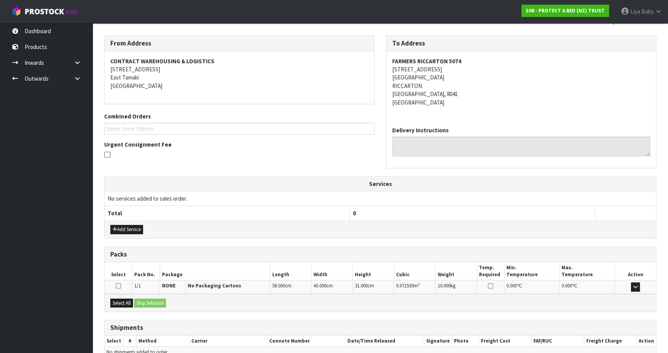
scroll to position [157, 0]
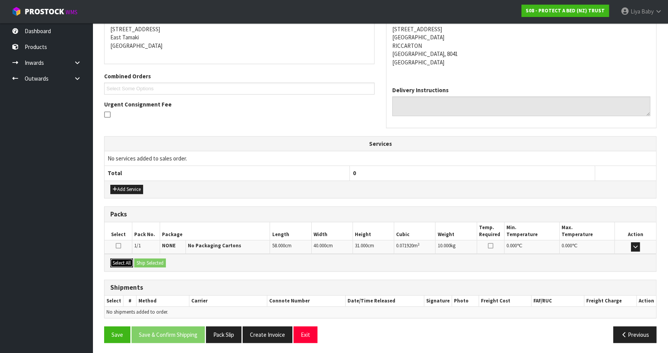
drag, startPoint x: 122, startPoint y: 262, endPoint x: 156, endPoint y: 263, distance: 34.4
click at [125, 262] on button "Select All" at bounding box center [121, 262] width 23 height 9
drag, startPoint x: 156, startPoint y: 263, endPoint x: 152, endPoint y: 266, distance: 5.2
click at [156, 264] on button "Ship Selected" at bounding box center [150, 262] width 32 height 9
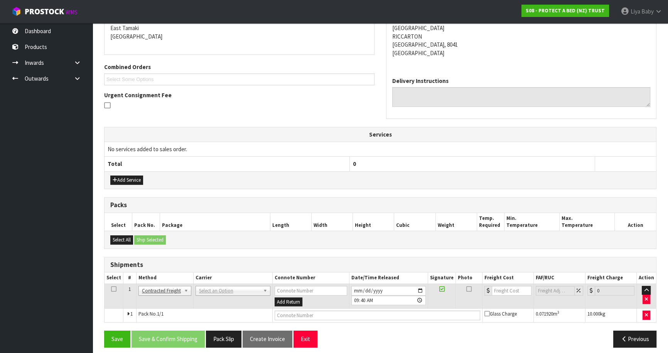
scroll to position [171, 0]
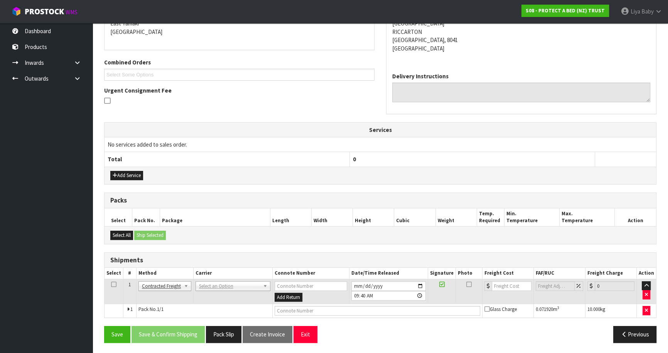
drag, startPoint x: 112, startPoint y: 282, endPoint x: 154, endPoint y: 286, distance: 42.2
click at [115, 284] on icon at bounding box center [113, 284] width 5 height 0
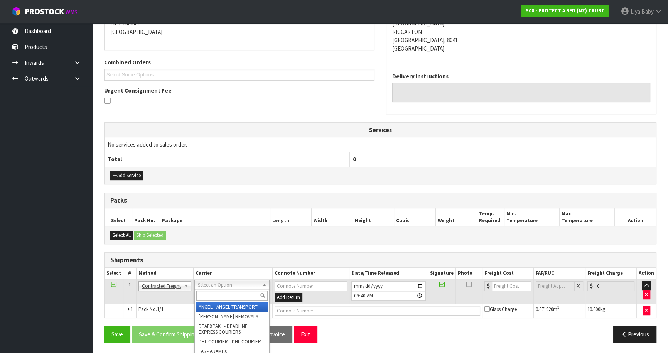
click at [209, 295] on input "text" at bounding box center [231, 296] width 71 height 10
type input "NZP"
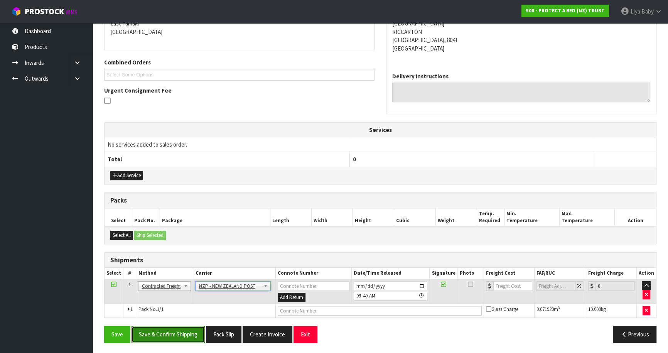
click at [182, 333] on button "Save & Confirm Shipping" at bounding box center [168, 334] width 73 height 17
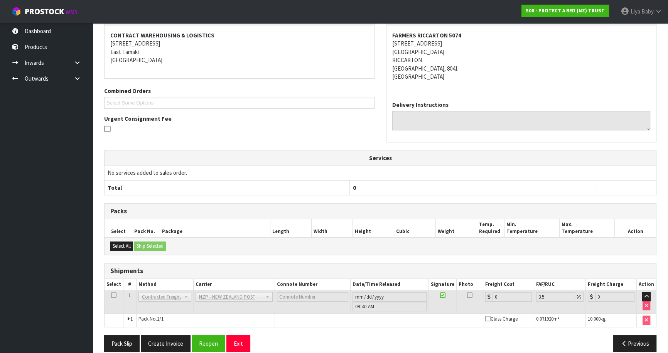
scroll to position [160, 0]
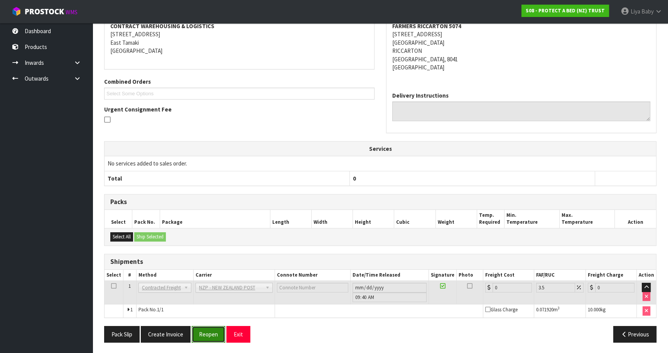
click at [214, 336] on button "Reopen" at bounding box center [209, 334] width 34 height 17
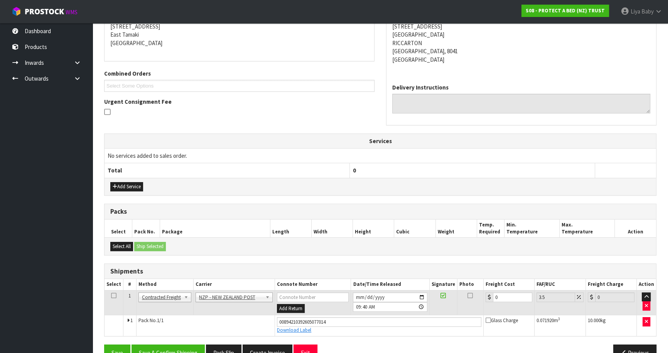
scroll to position [177, 0]
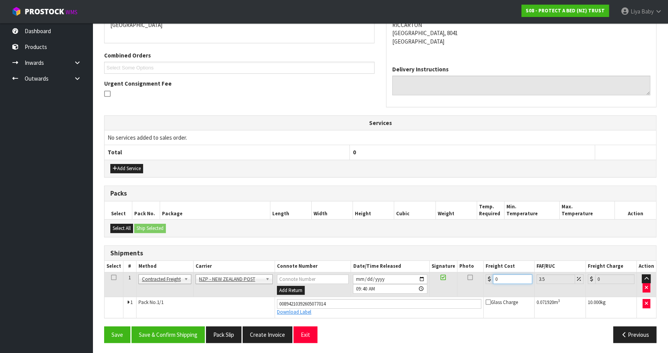
click at [503, 277] on input "0" at bounding box center [512, 279] width 39 height 10
type input "1"
type input "1.03"
type input "19"
type input "19.66"
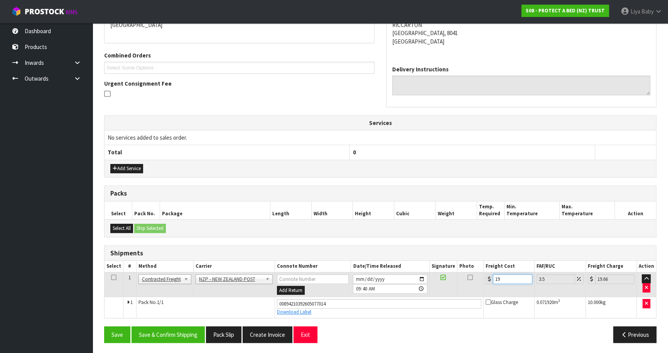
type input "19.9"
type input "20.6"
type input "19.94"
type input "20.64"
type input "19.94"
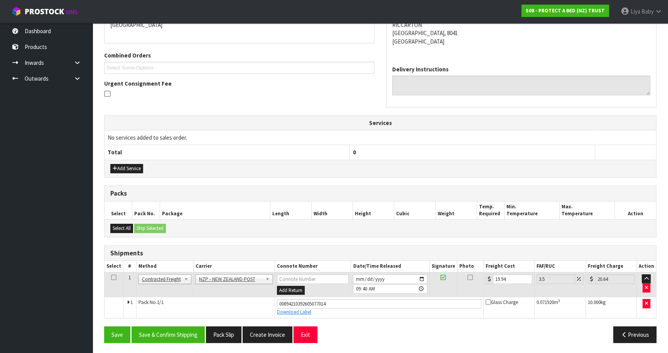
click at [111, 277] on icon at bounding box center [113, 277] width 5 height 0
click at [165, 332] on button "Save & Confirm Shipping" at bounding box center [168, 334] width 73 height 17
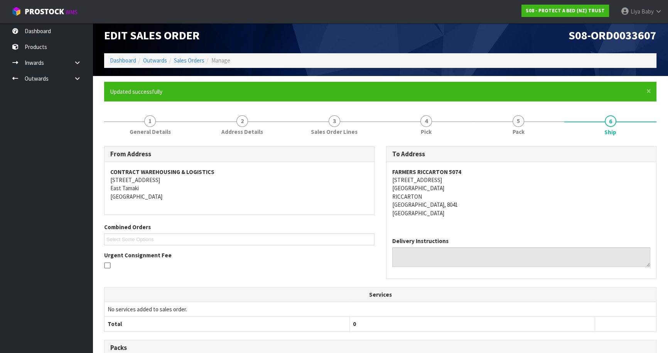
scroll to position [0, 0]
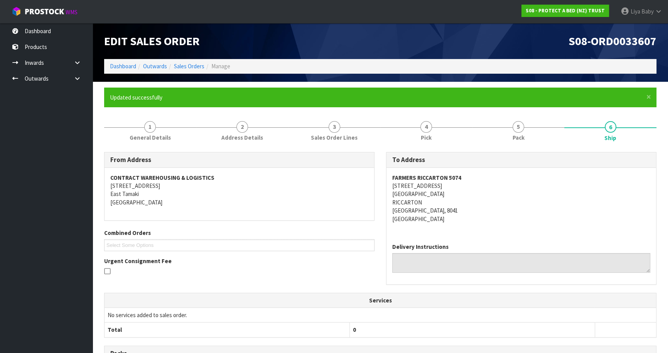
click at [187, 62] on li "Sales Orders" at bounding box center [185, 66] width 37 height 8
click at [188, 64] on link "Sales Orders" at bounding box center [189, 65] width 30 height 7
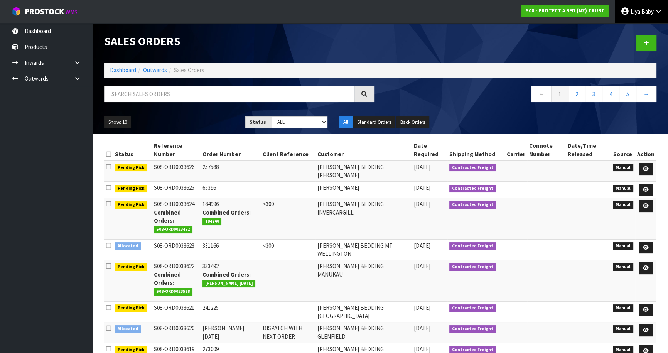
click at [637, 8] on span "Liya" at bounding box center [636, 11] width 10 height 7
click at [634, 27] on link "Logout" at bounding box center [637, 30] width 61 height 10
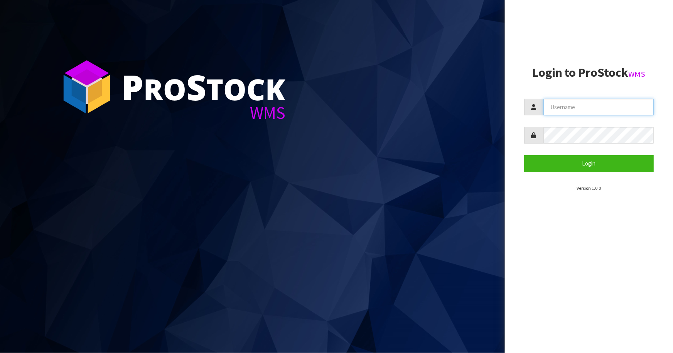
click at [606, 109] on input "text" at bounding box center [599, 107] width 110 height 17
type input "t"
type input "Talia"
click at [524, 155] on button "Login" at bounding box center [589, 163] width 130 height 17
